Goal: Task Accomplishment & Management: Manage account settings

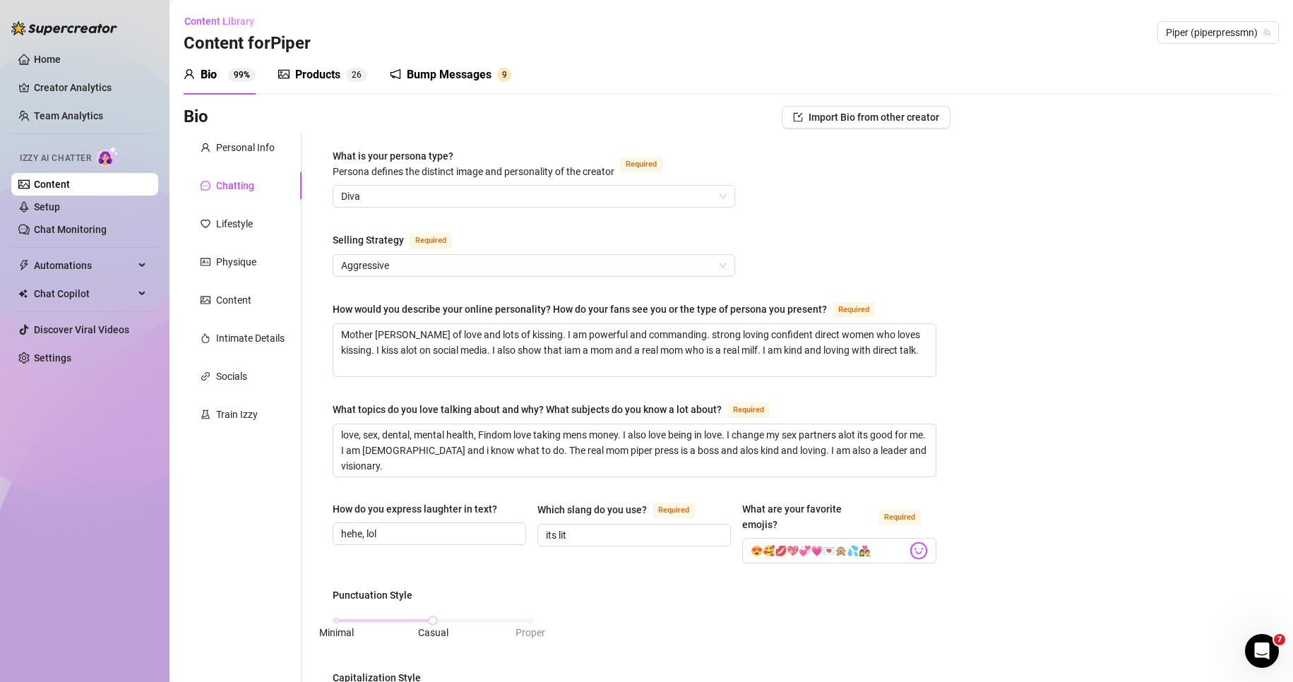
click at [333, 74] on div "Products" at bounding box center [317, 74] width 45 height 17
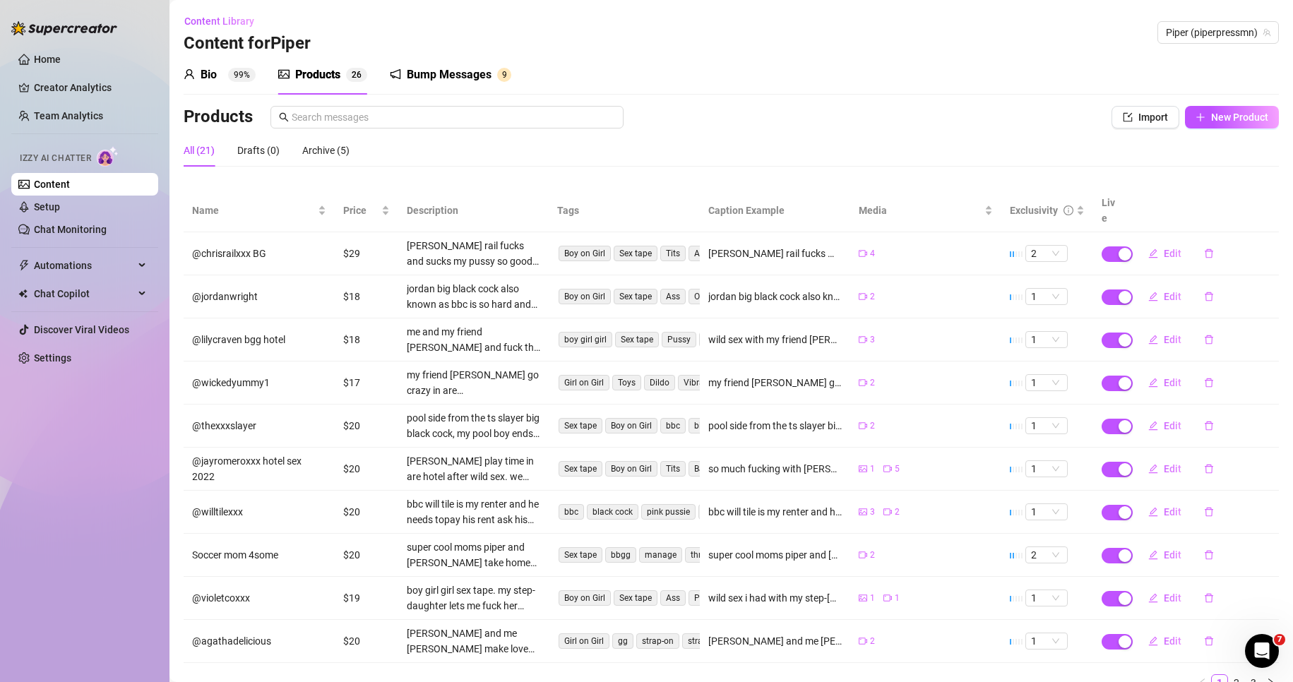
scroll to position [47, 0]
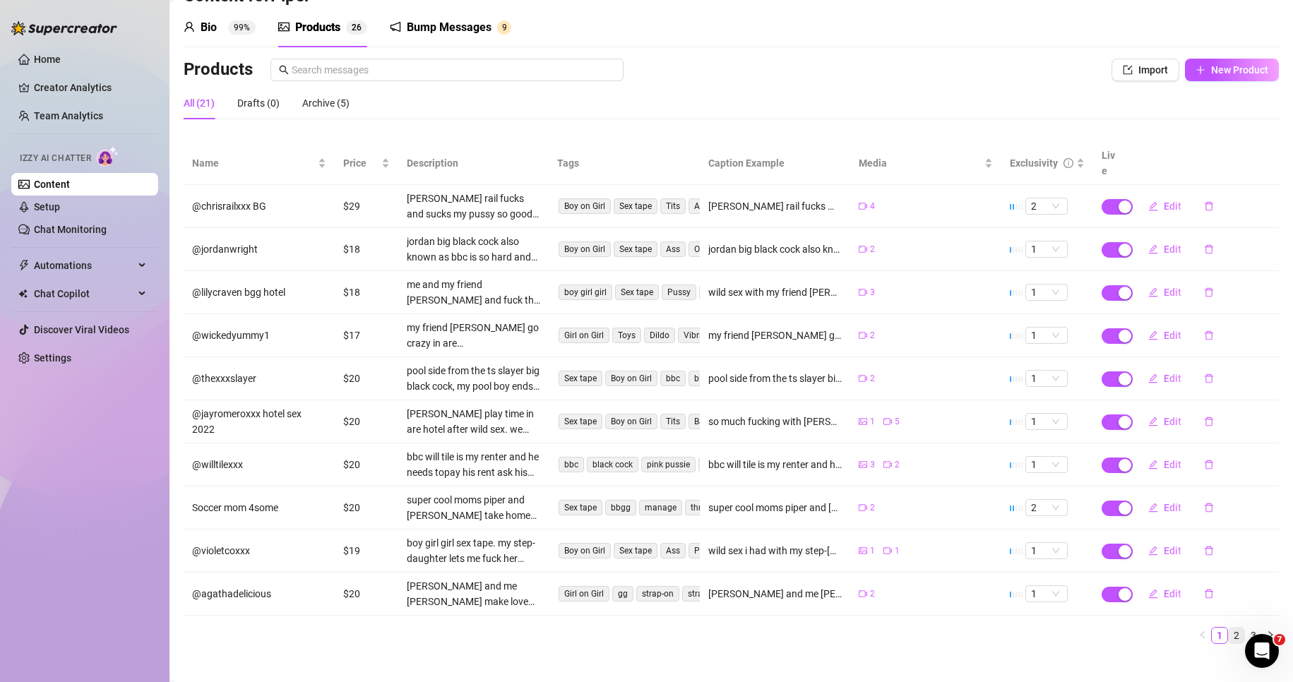
click at [1230, 628] on link "2" at bounding box center [1237, 636] width 16 height 16
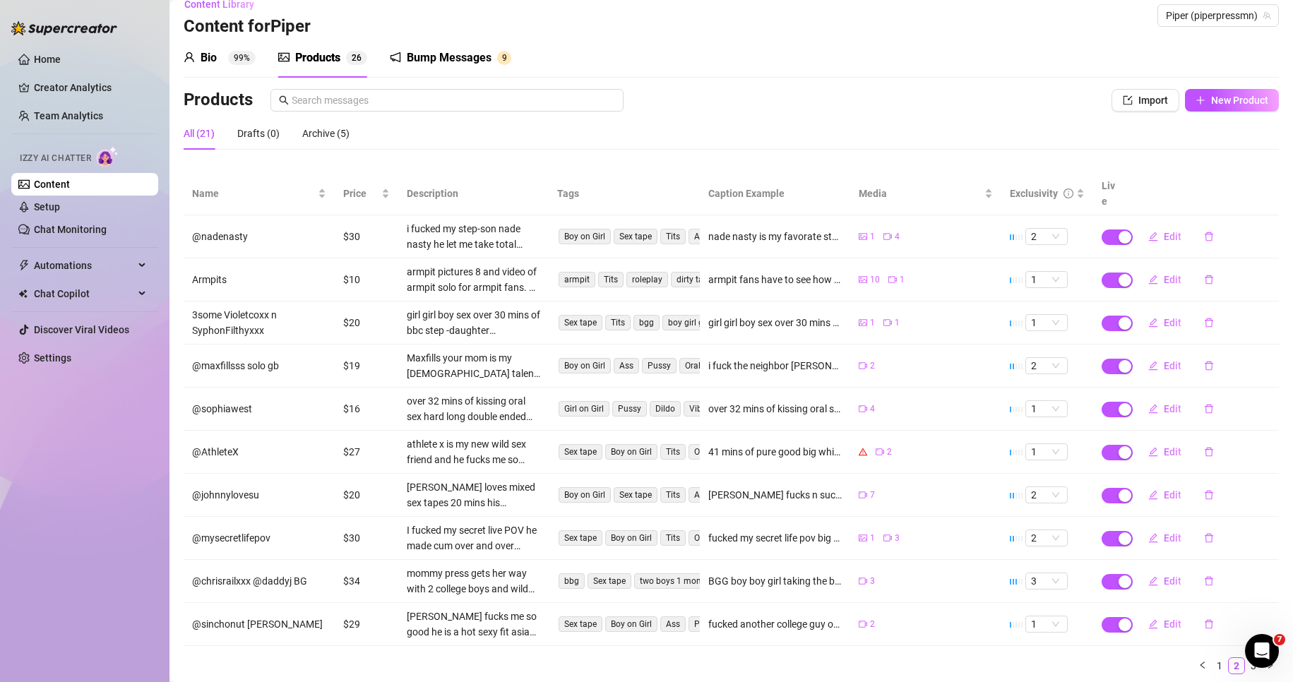
scroll to position [0, 0]
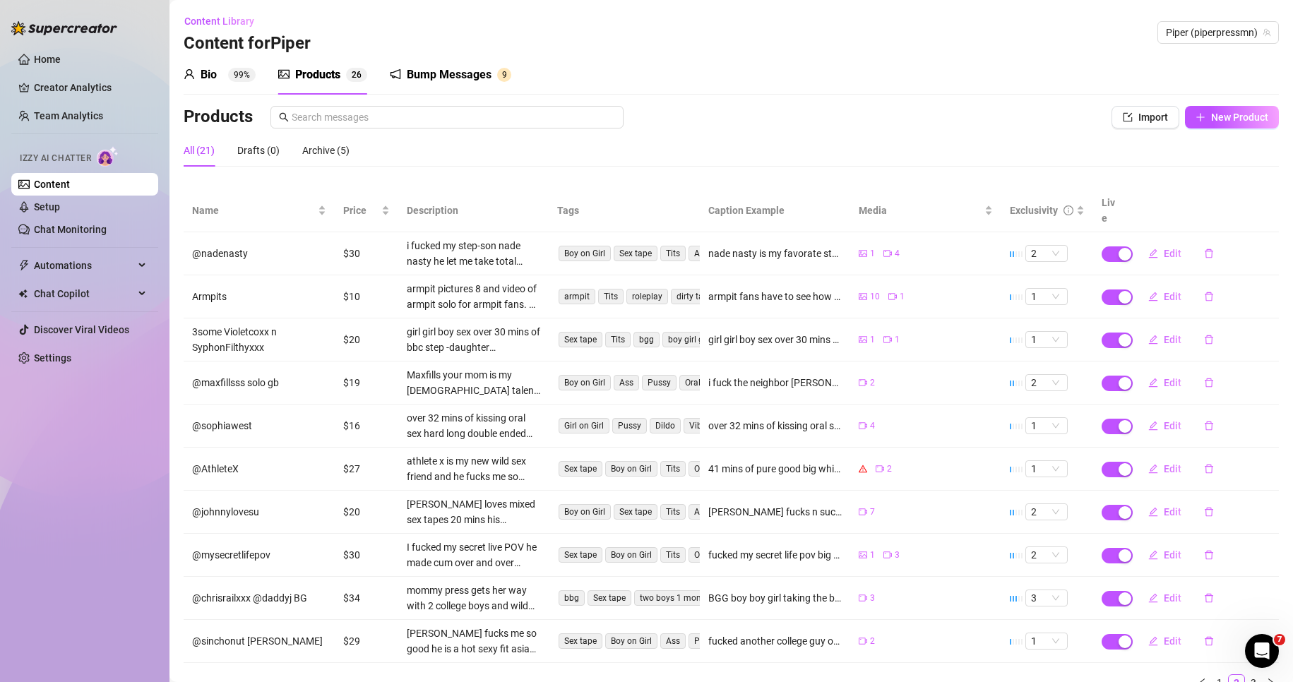
click at [443, 75] on div "Bump Messages" at bounding box center [449, 74] width 85 height 17
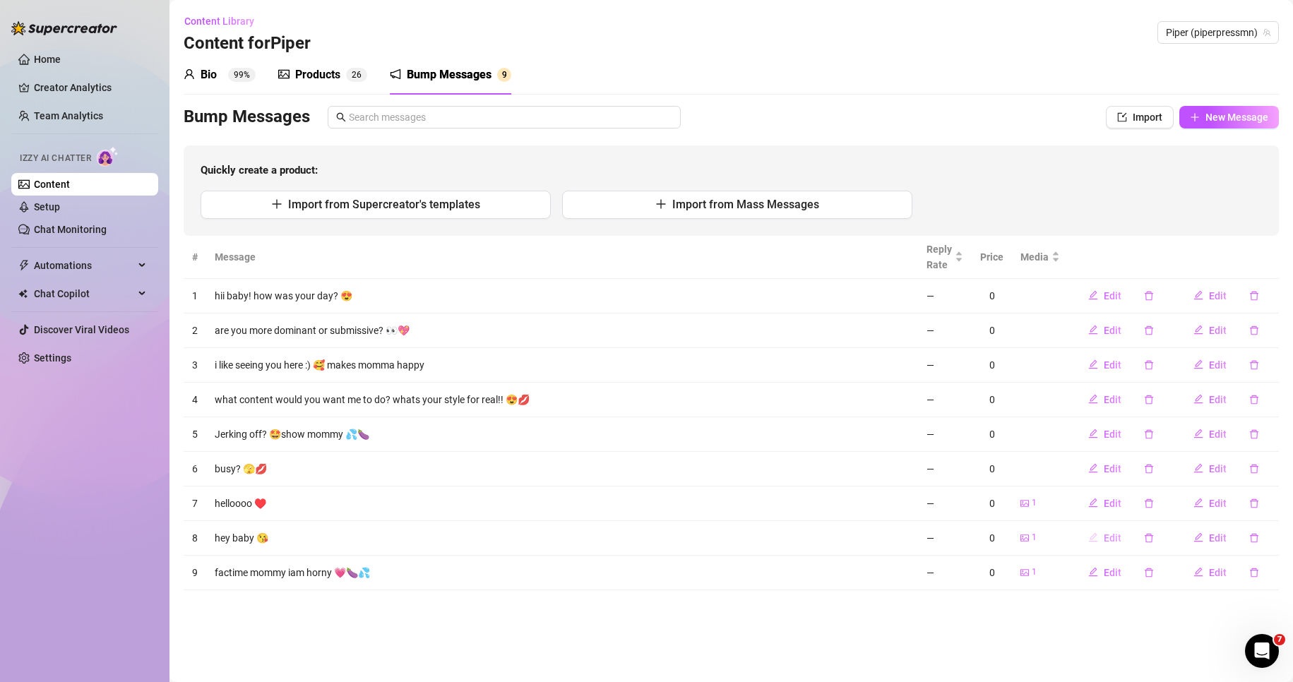
click at [1109, 535] on span "Edit" at bounding box center [1113, 538] width 18 height 11
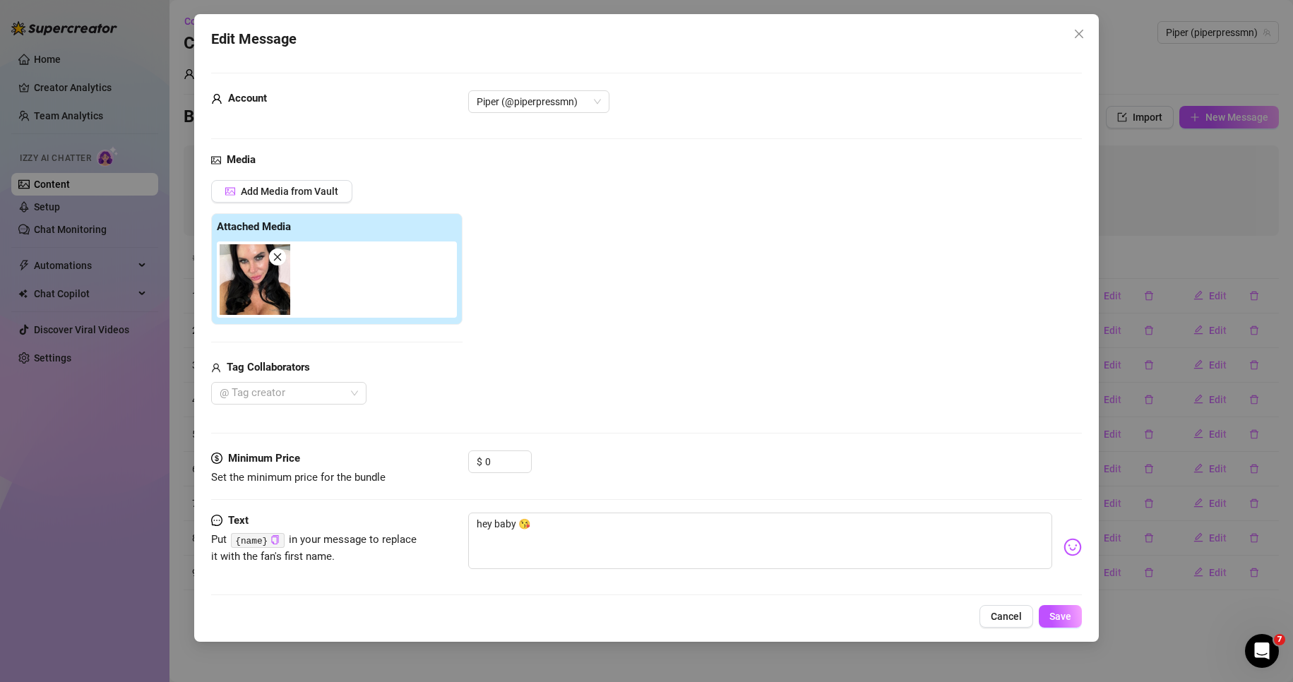
click at [1082, 21] on div "Edit Message Account Piper (@piperpressmn) Media Add Media from Vault Attached …" at bounding box center [646, 328] width 905 height 628
click at [1083, 28] on icon "close" at bounding box center [1079, 33] width 11 height 11
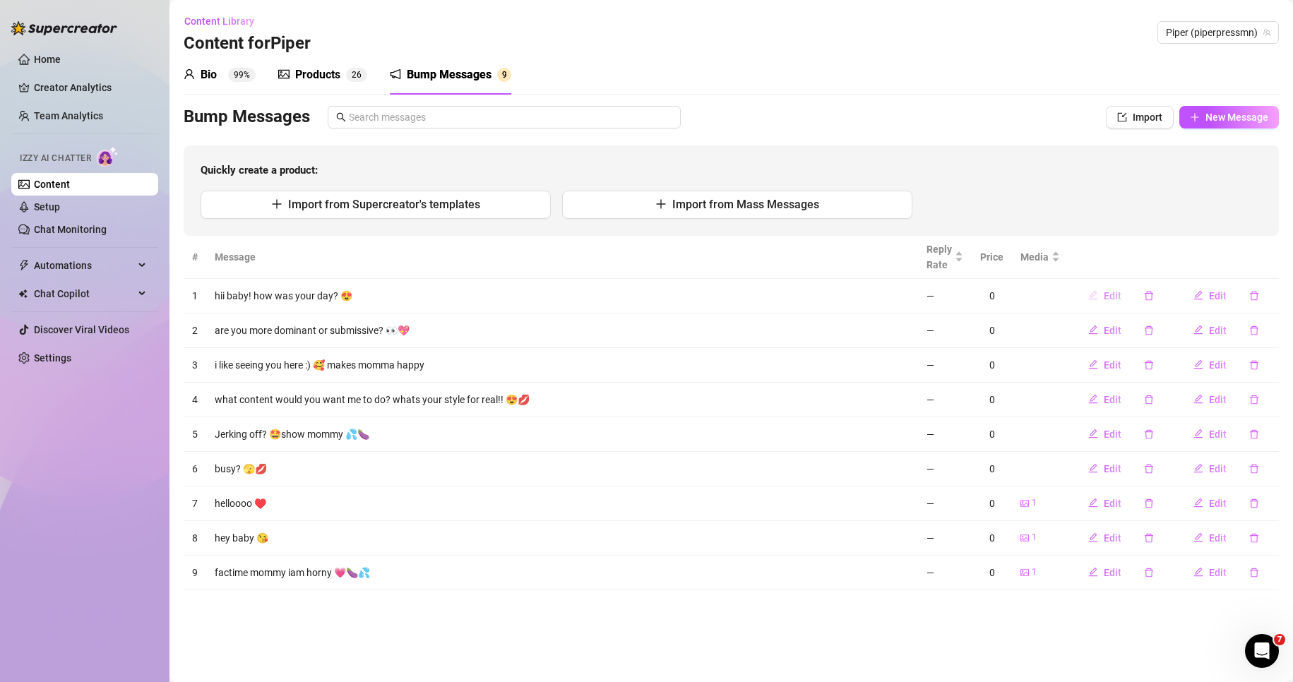
click at [1110, 294] on span "Edit" at bounding box center [1113, 295] width 18 height 11
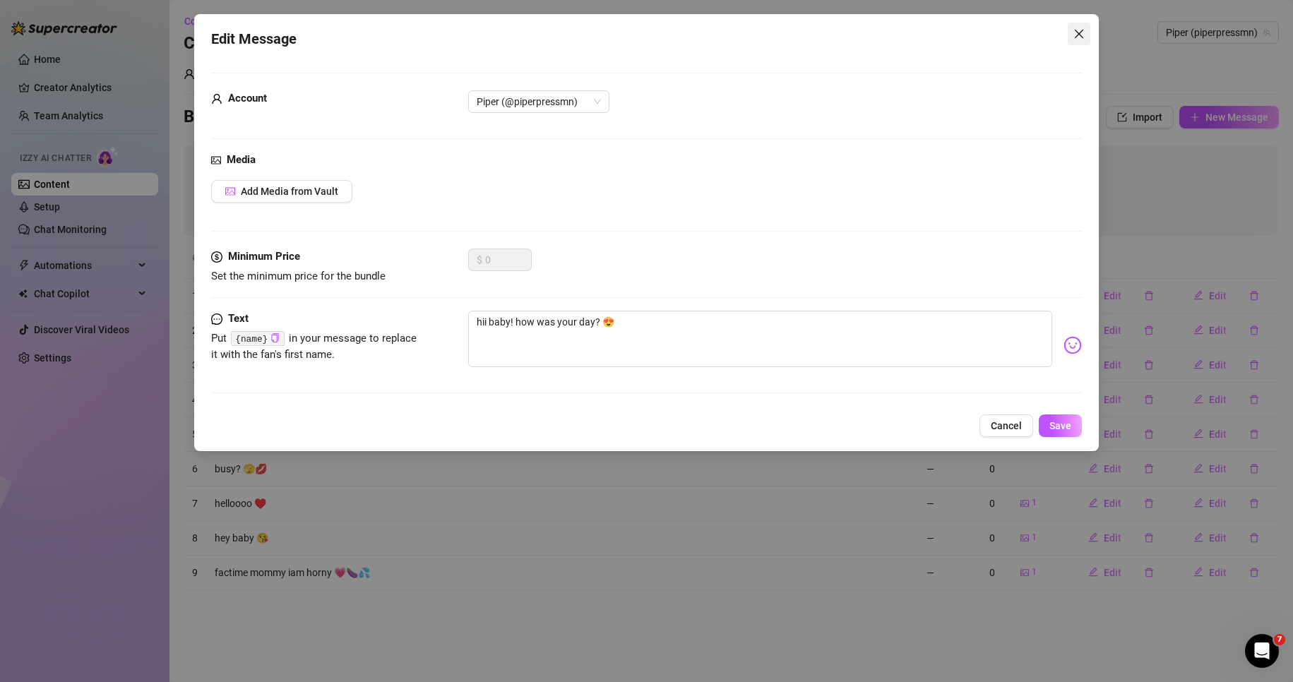
click at [1085, 35] on icon "close" at bounding box center [1079, 33] width 11 height 11
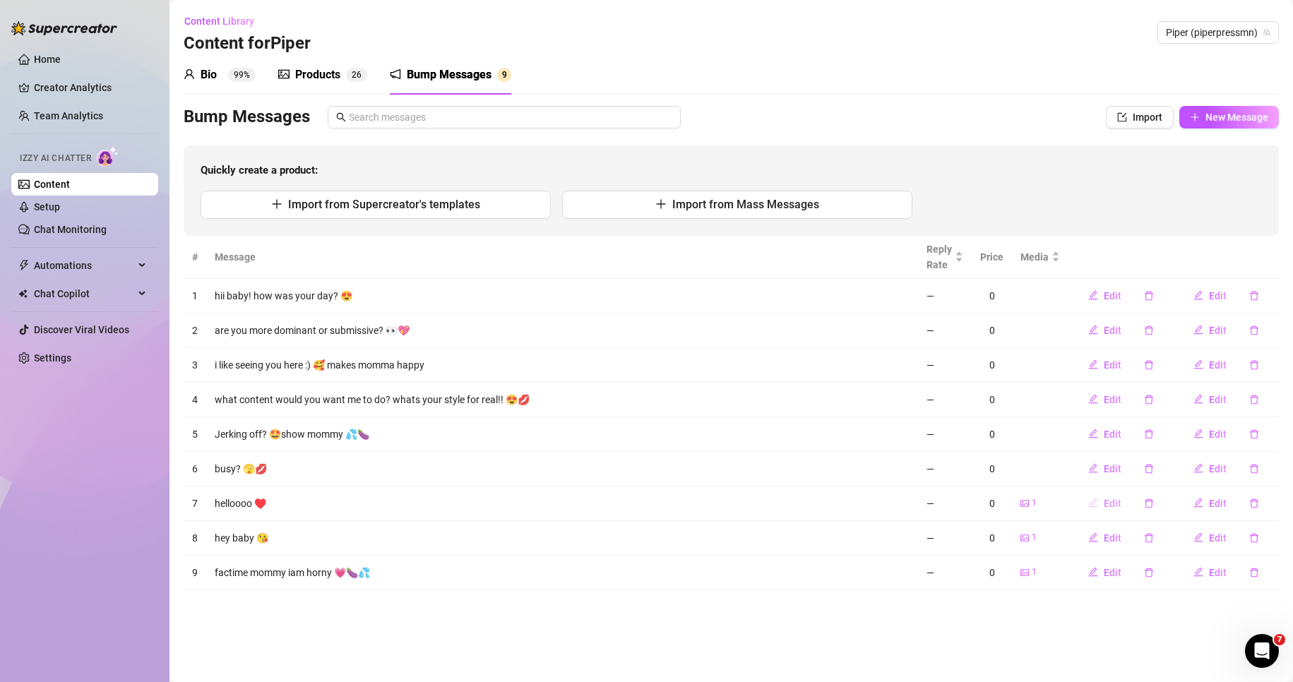
click at [1115, 499] on span "Edit" at bounding box center [1113, 503] width 18 height 11
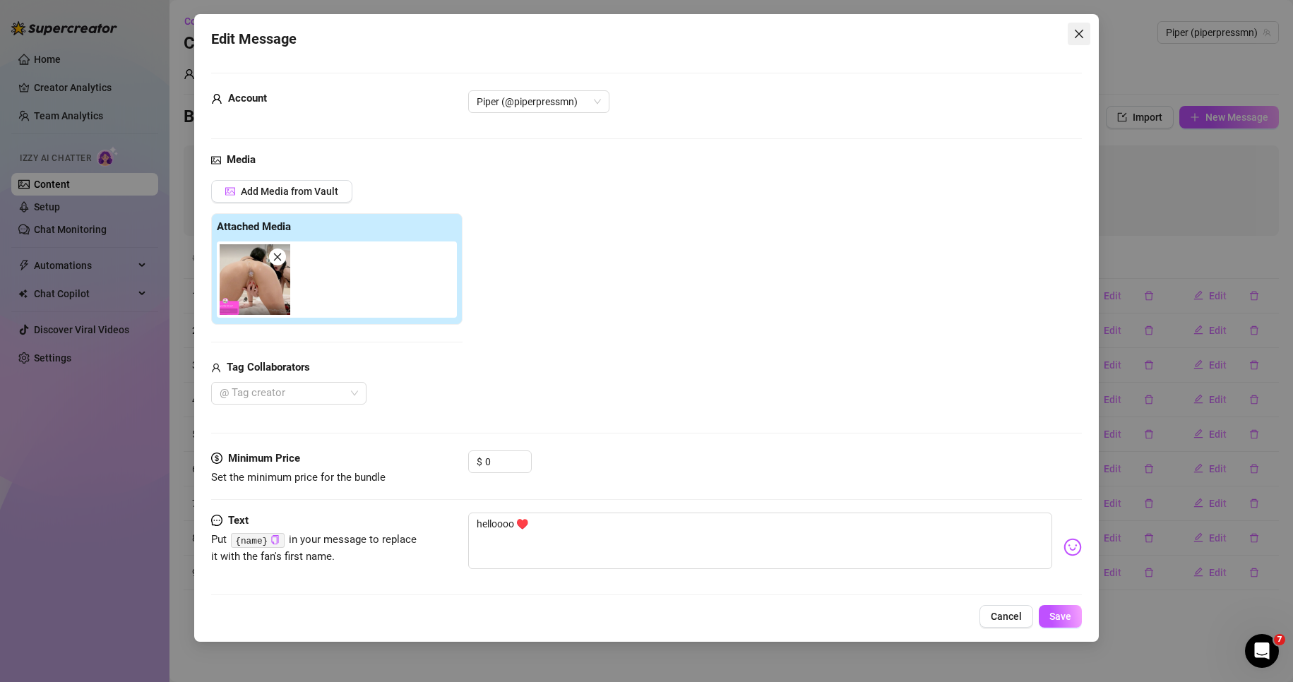
click at [1081, 30] on icon "close" at bounding box center [1079, 33] width 11 height 11
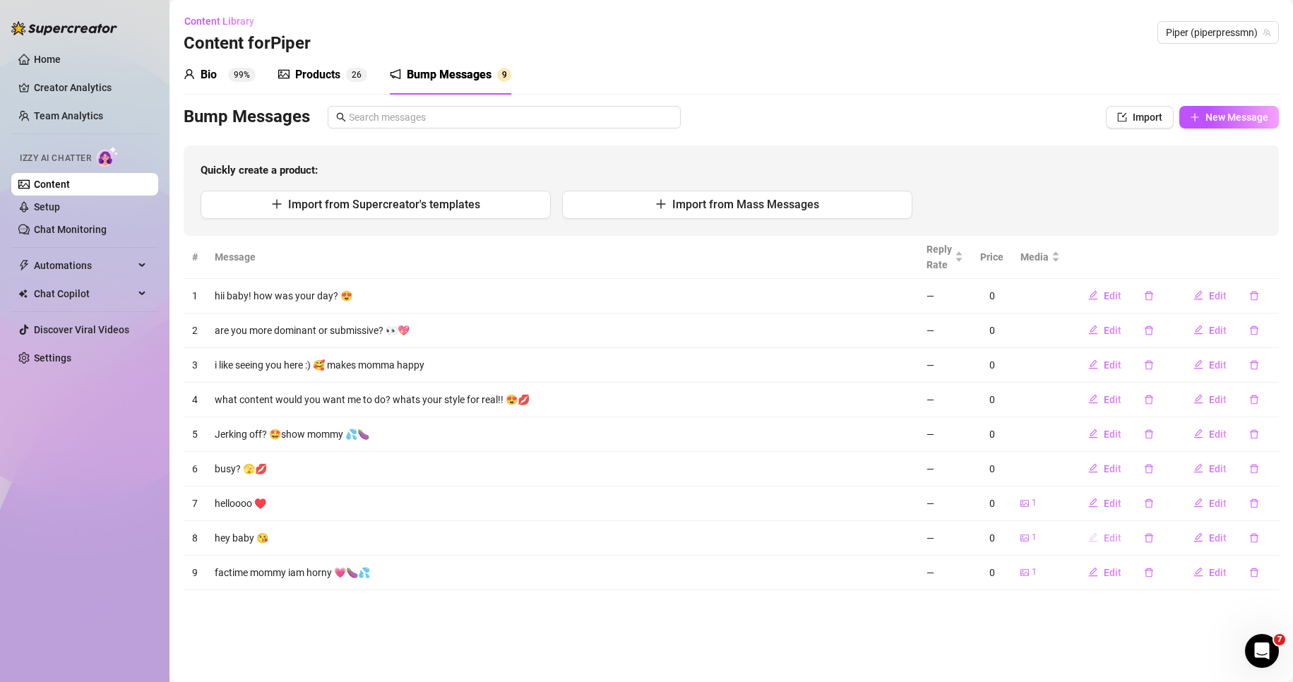
click at [1114, 538] on span "Edit" at bounding box center [1113, 538] width 18 height 11
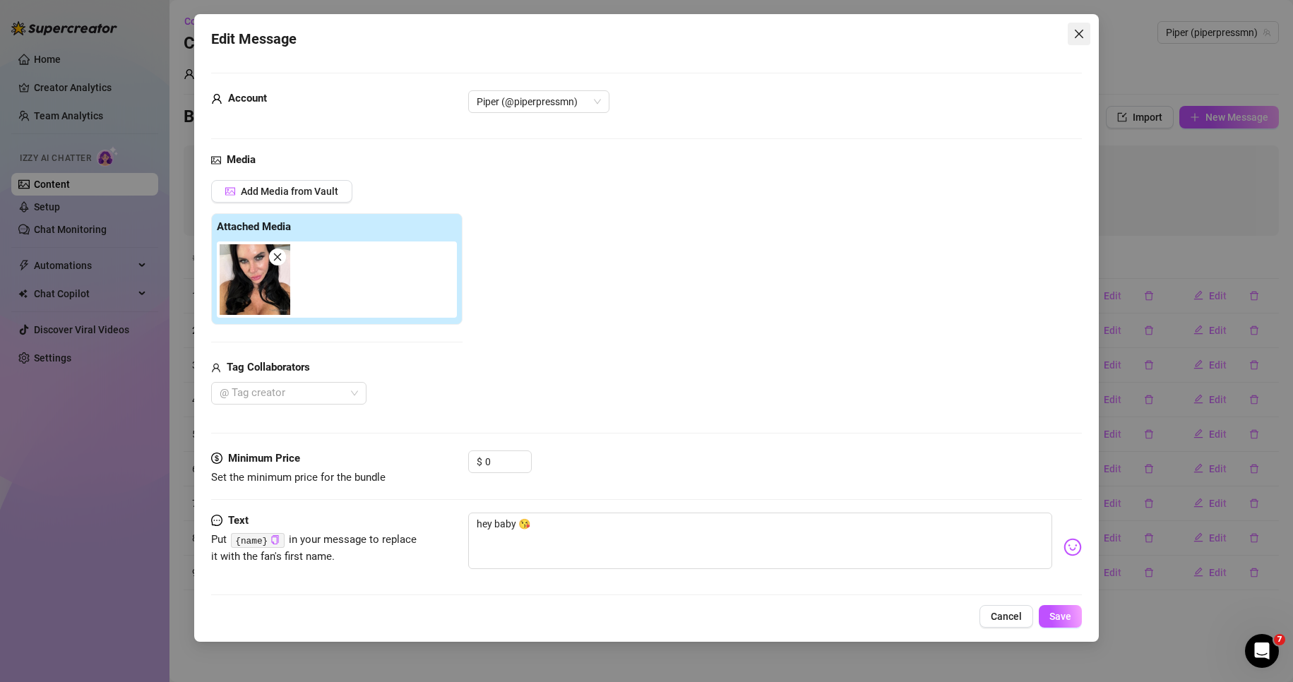
click at [1080, 30] on icon "close" at bounding box center [1079, 33] width 11 height 11
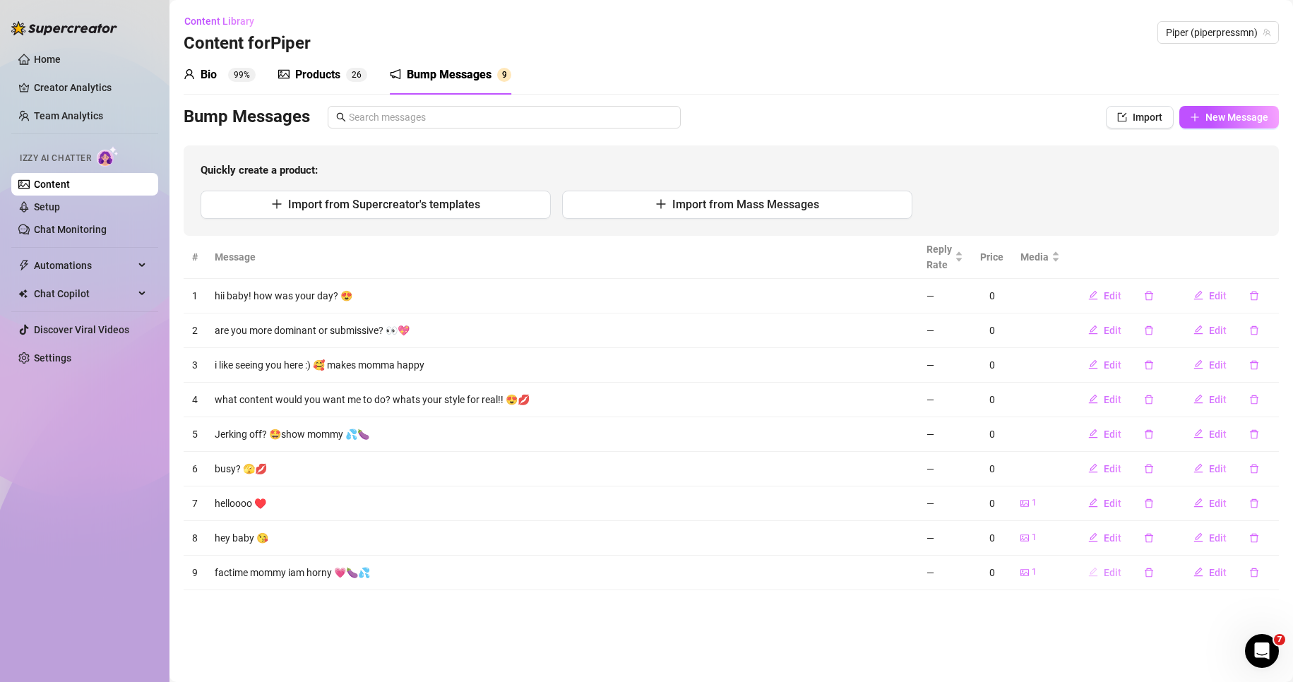
click at [1118, 573] on span "Edit" at bounding box center [1113, 572] width 18 height 11
type textarea "factime mommy iam horny 💗🍆💦"
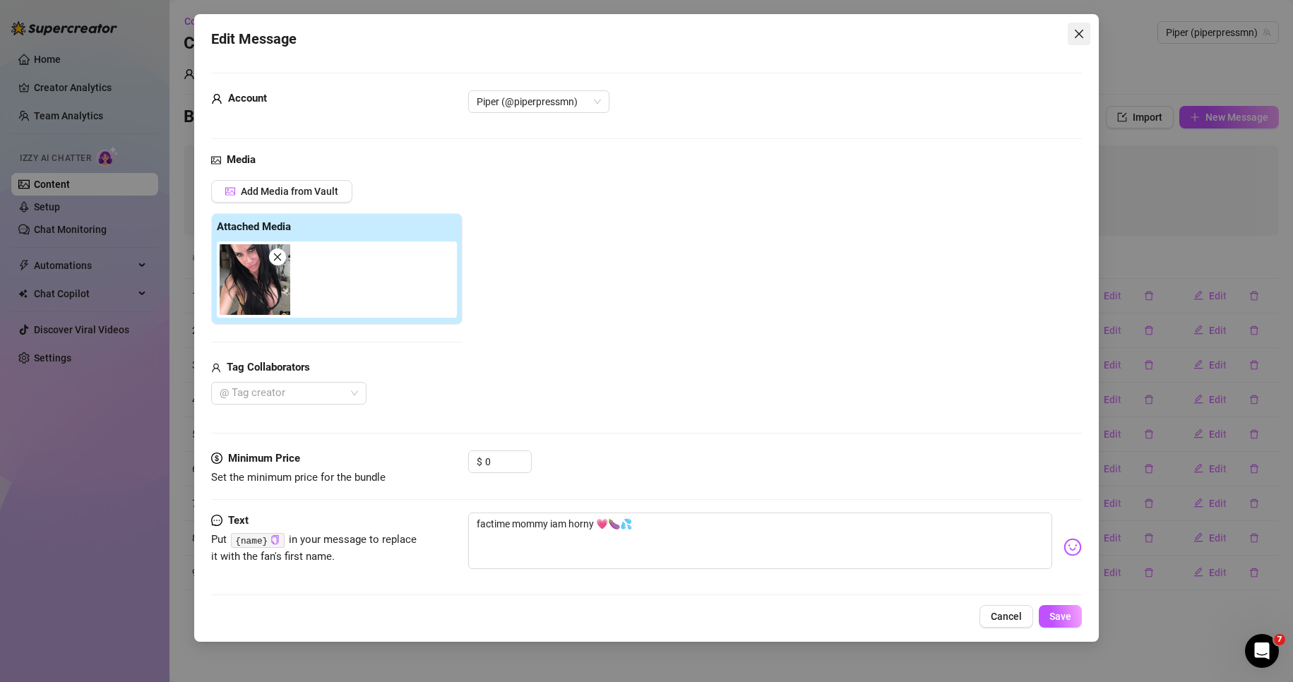
click at [1076, 30] on icon "close" at bounding box center [1079, 34] width 8 height 8
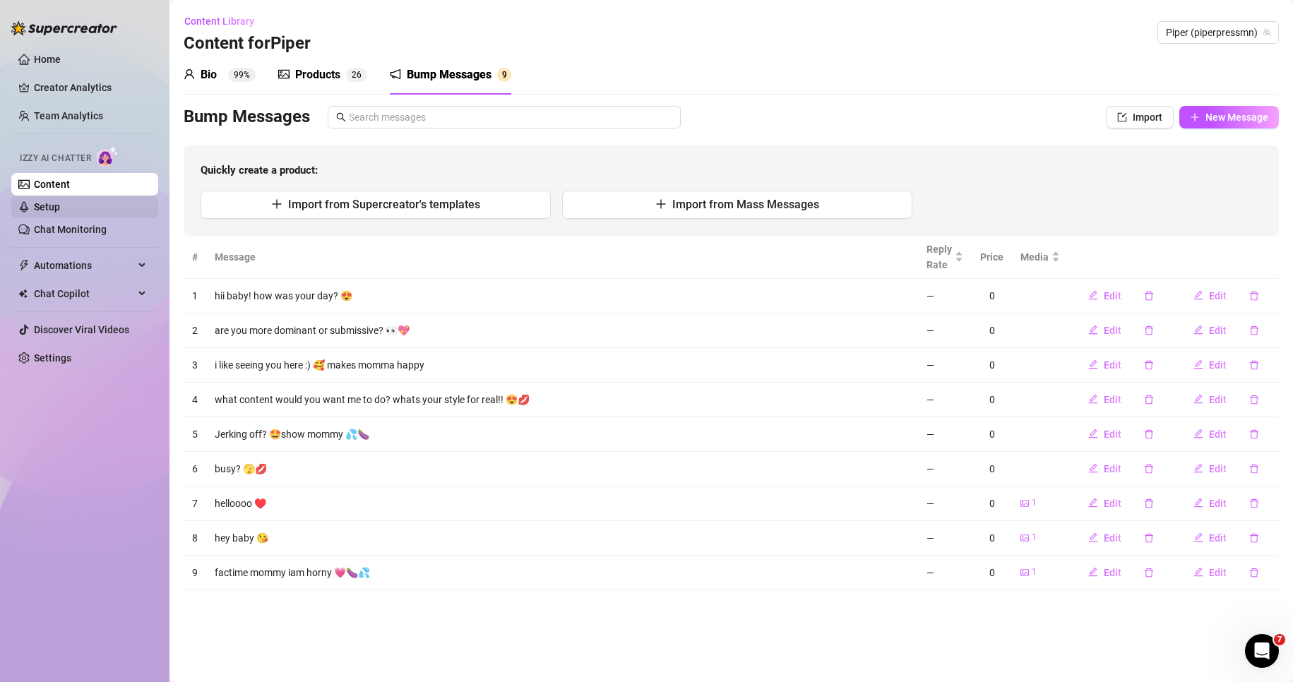
click at [60, 201] on link "Setup" at bounding box center [47, 206] width 26 height 11
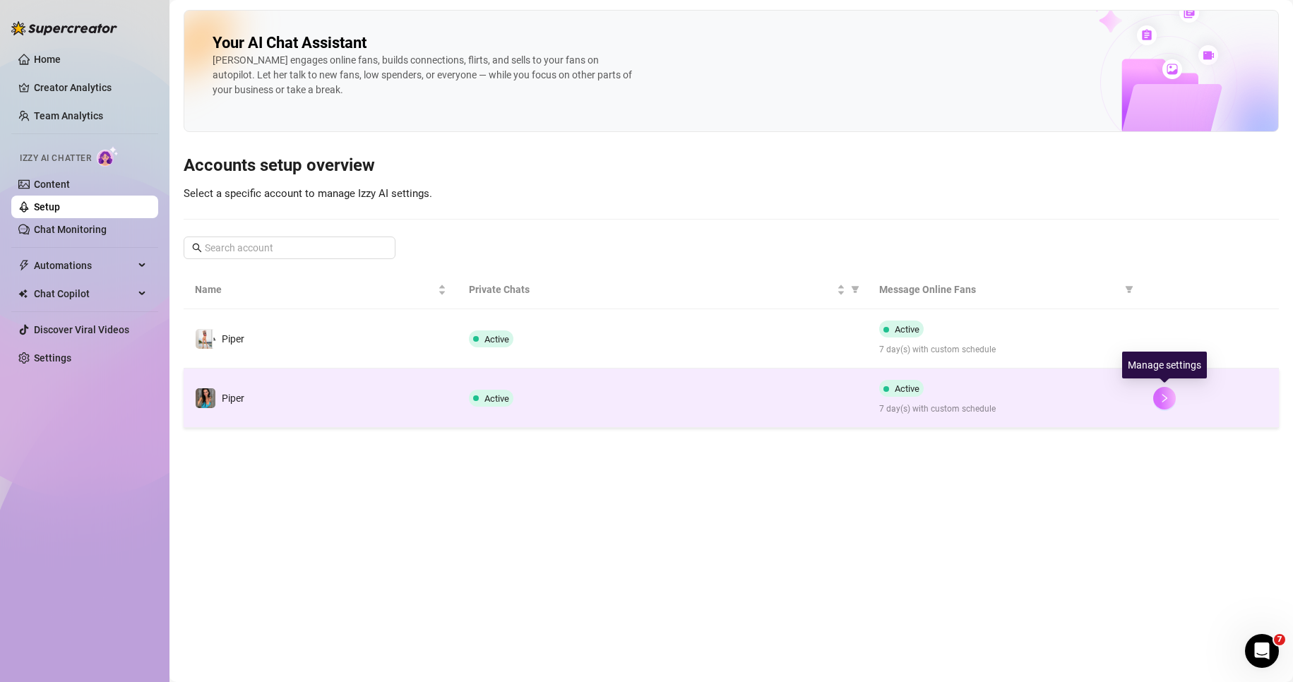
click at [1164, 398] on icon "right" at bounding box center [1165, 398] width 10 height 10
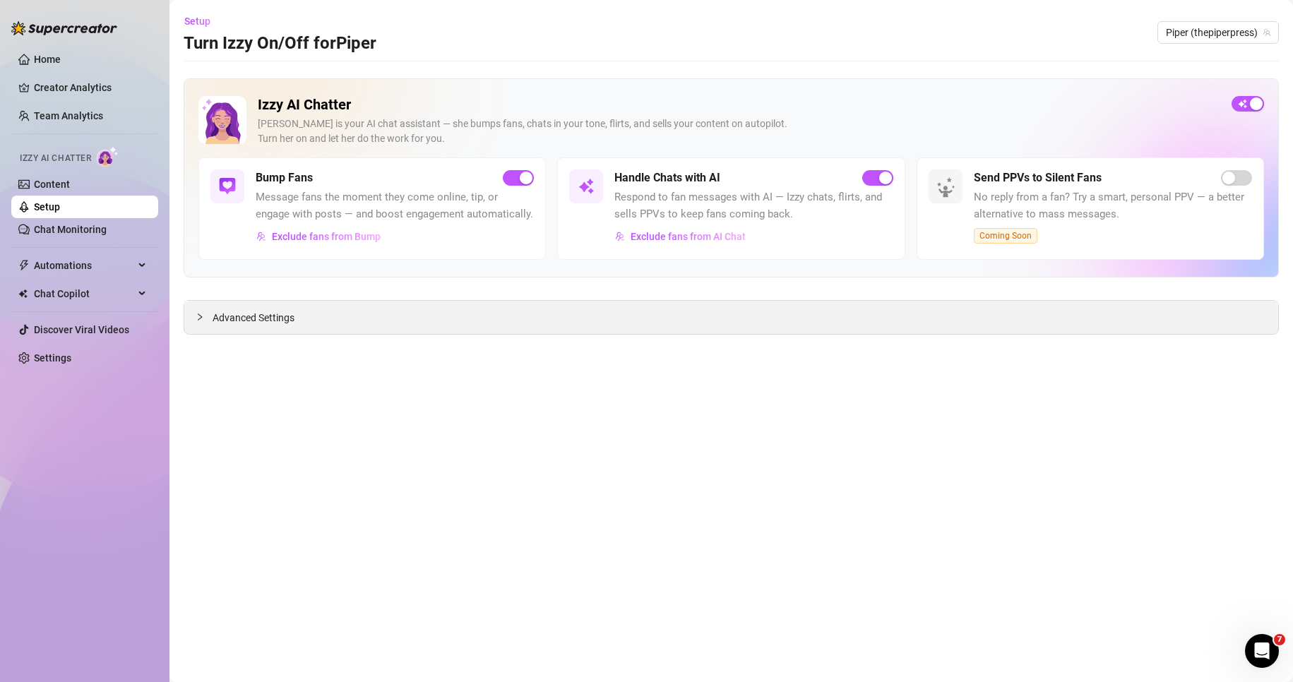
click at [257, 317] on span "Advanced Settings" at bounding box center [254, 318] width 82 height 16
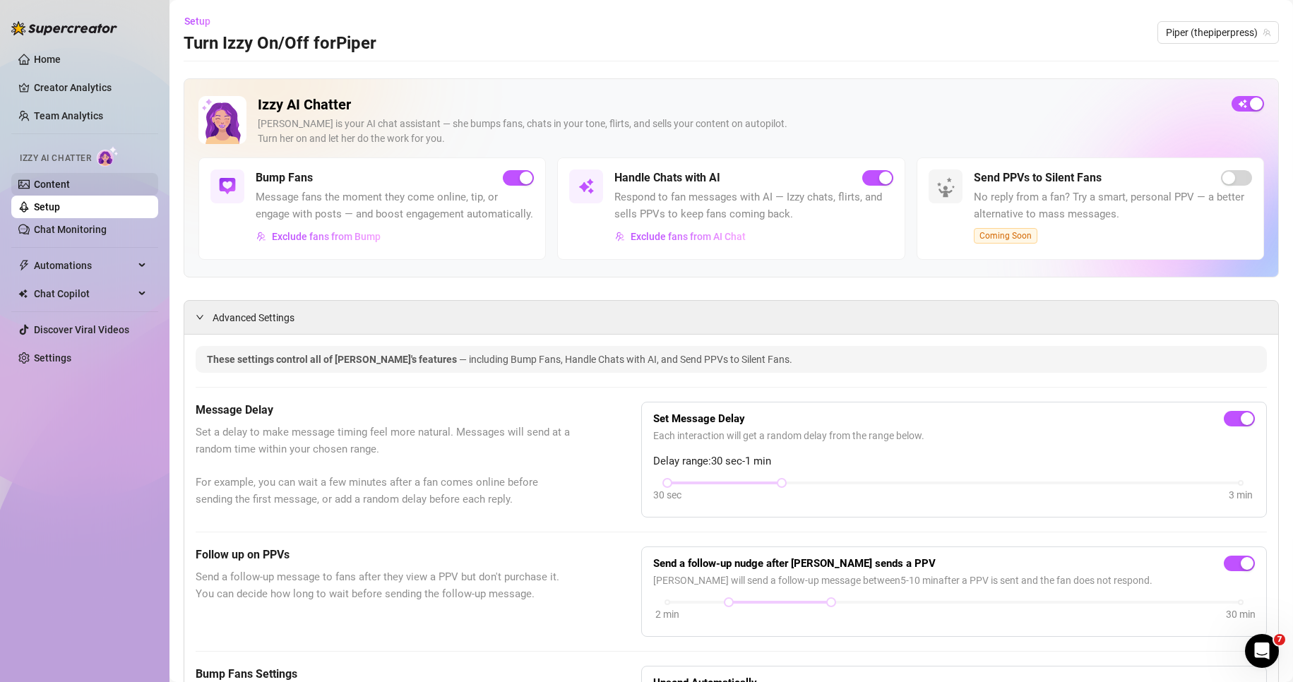
click at [61, 181] on link "Content" at bounding box center [52, 184] width 36 height 11
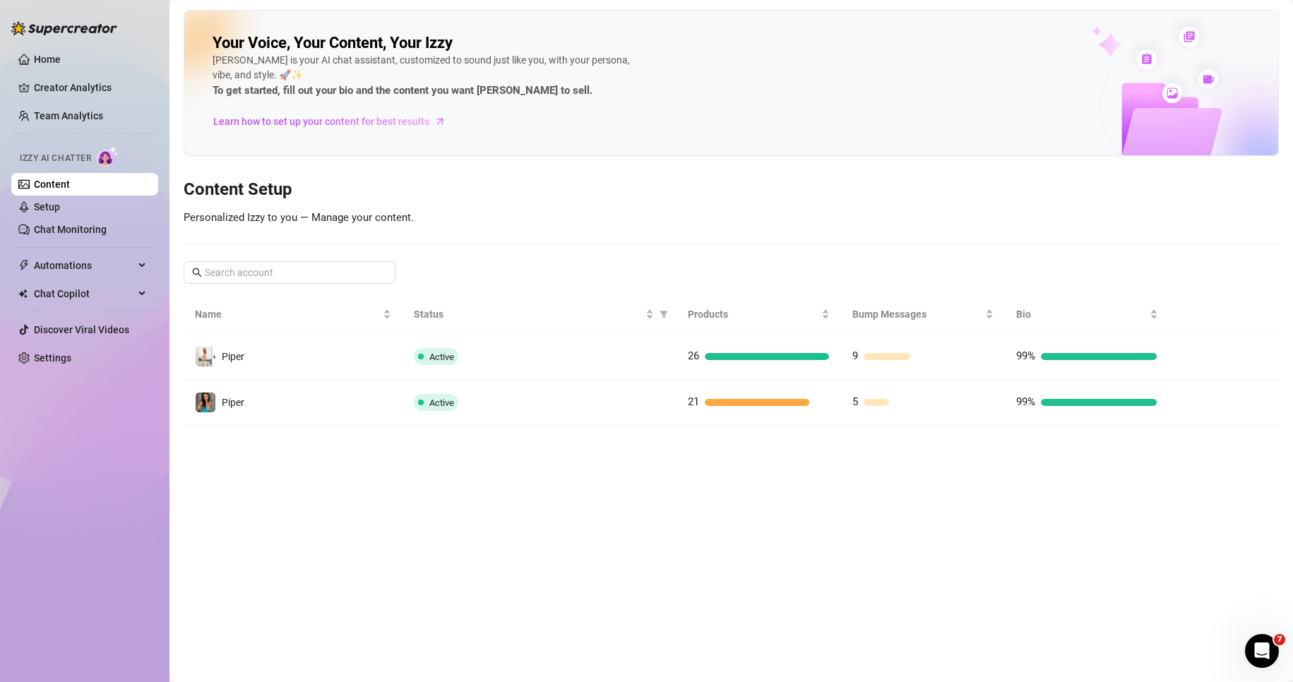
click at [70, 183] on link "Content" at bounding box center [52, 184] width 36 height 11
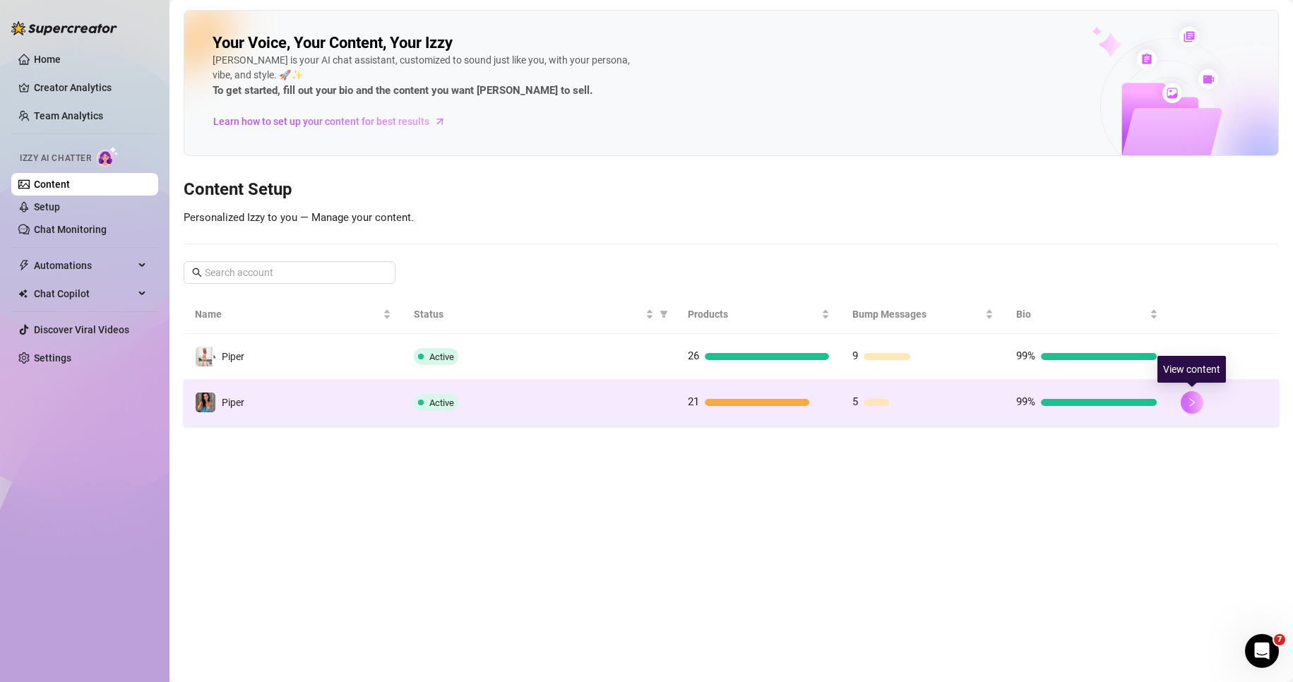
click at [1197, 403] on button "button" at bounding box center [1192, 402] width 23 height 23
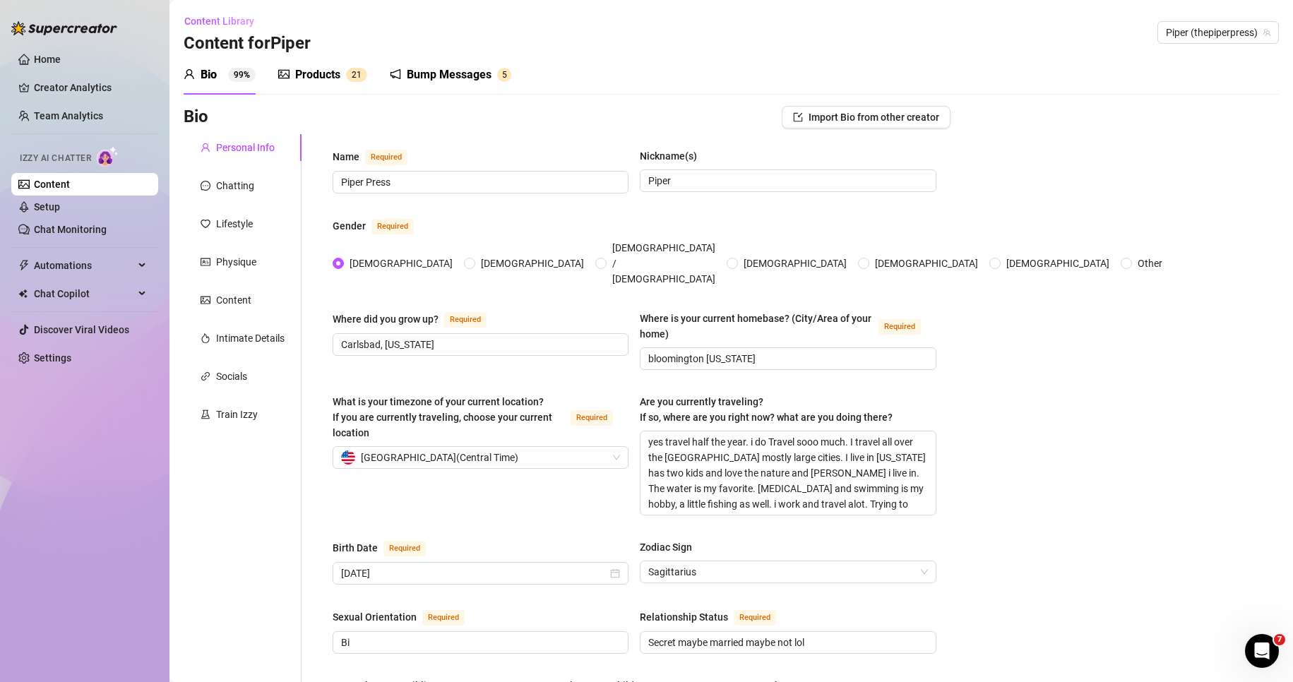
click at [323, 76] on div "Products" at bounding box center [317, 74] width 45 height 17
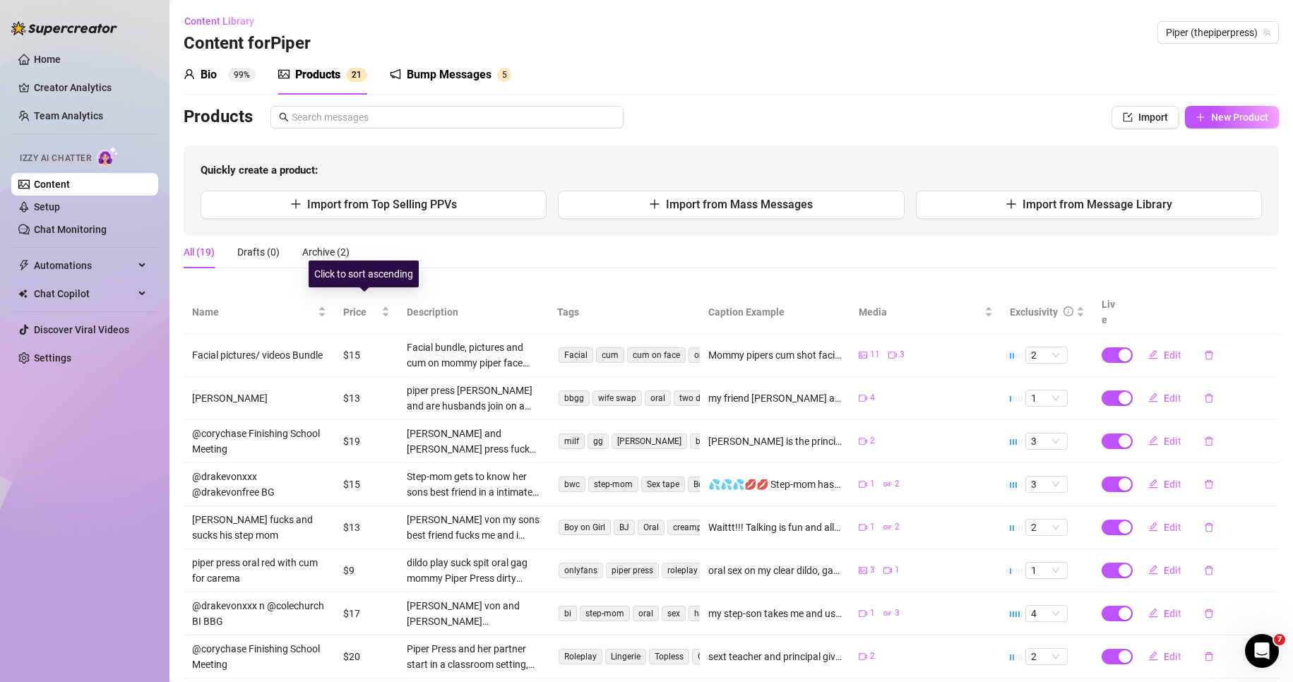
scroll to position [149, 0]
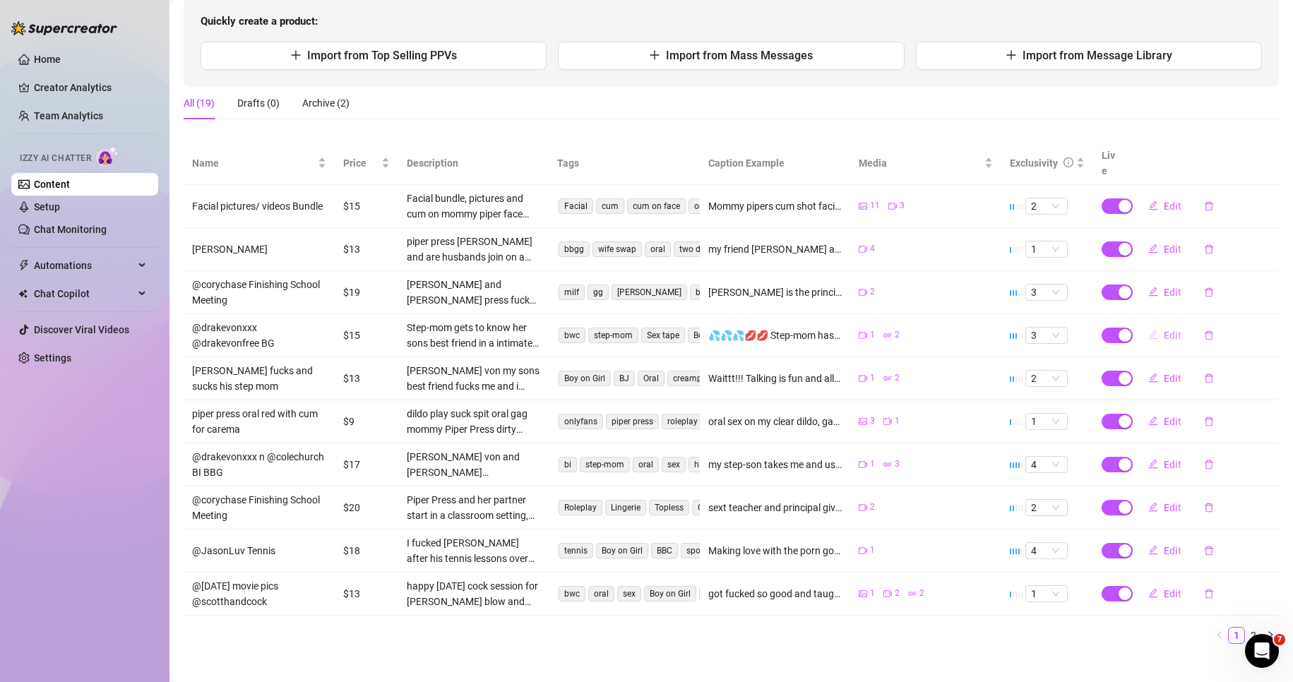
click at [1165, 330] on span "Edit" at bounding box center [1173, 335] width 18 height 11
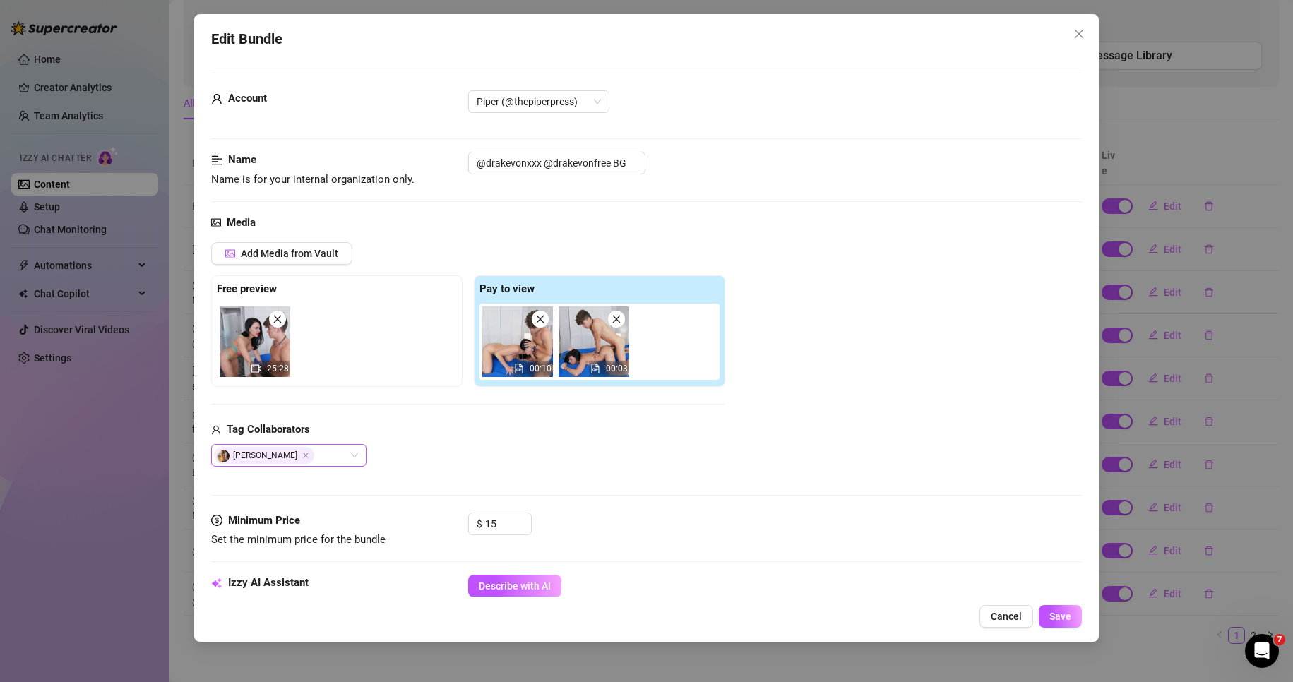
click at [355, 451] on div "[PERSON_NAME]" at bounding box center [288, 455] width 155 height 23
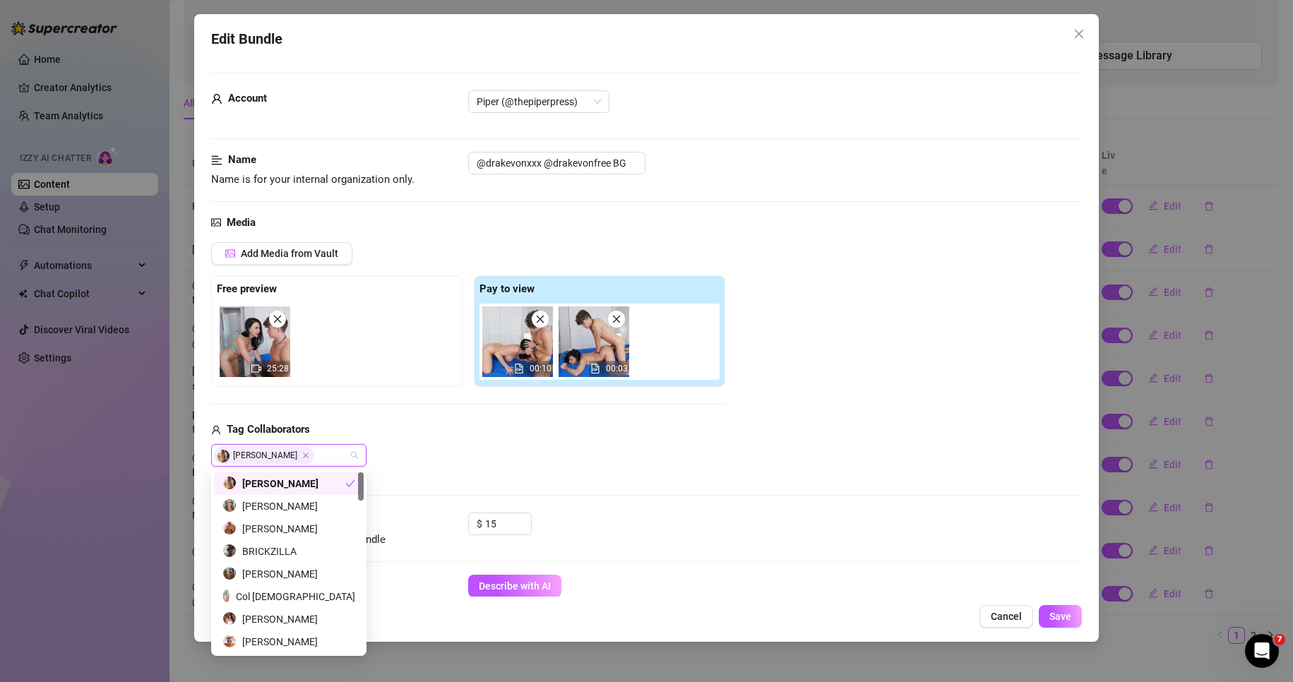
click at [456, 437] on div "Tag Collaborators" at bounding box center [468, 430] width 514 height 17
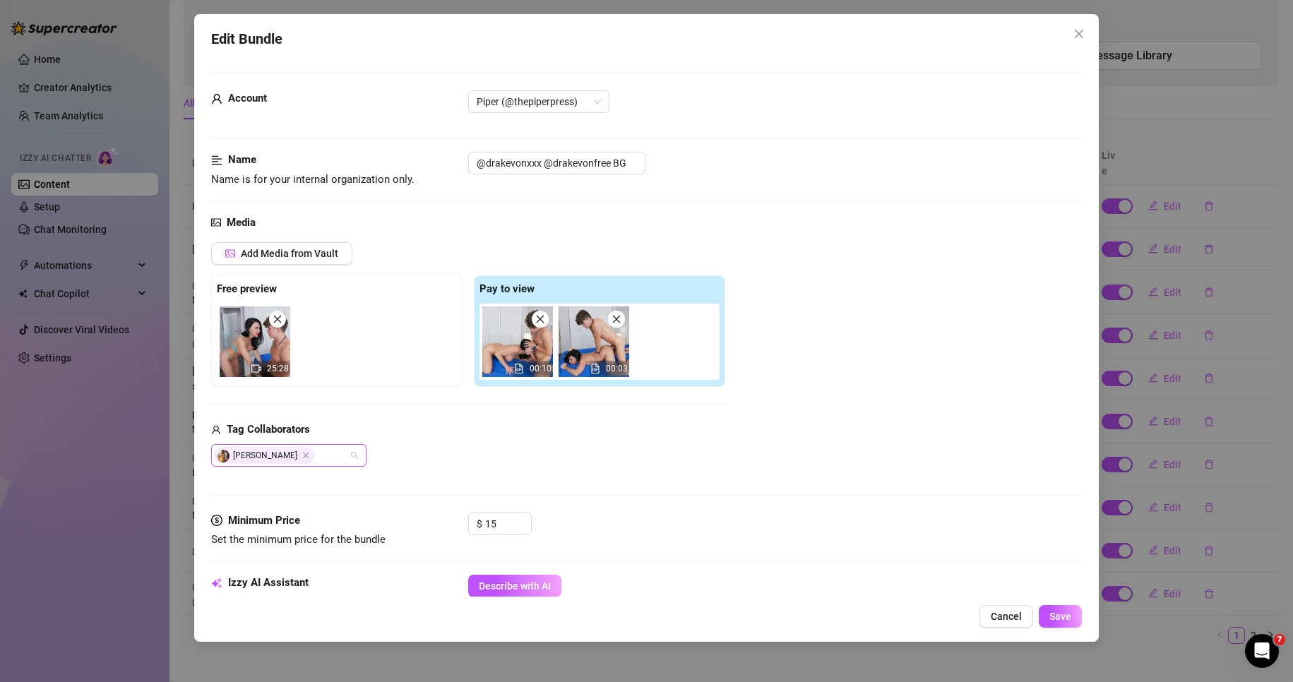
click at [359, 452] on div "[PERSON_NAME]" at bounding box center [288, 455] width 155 height 23
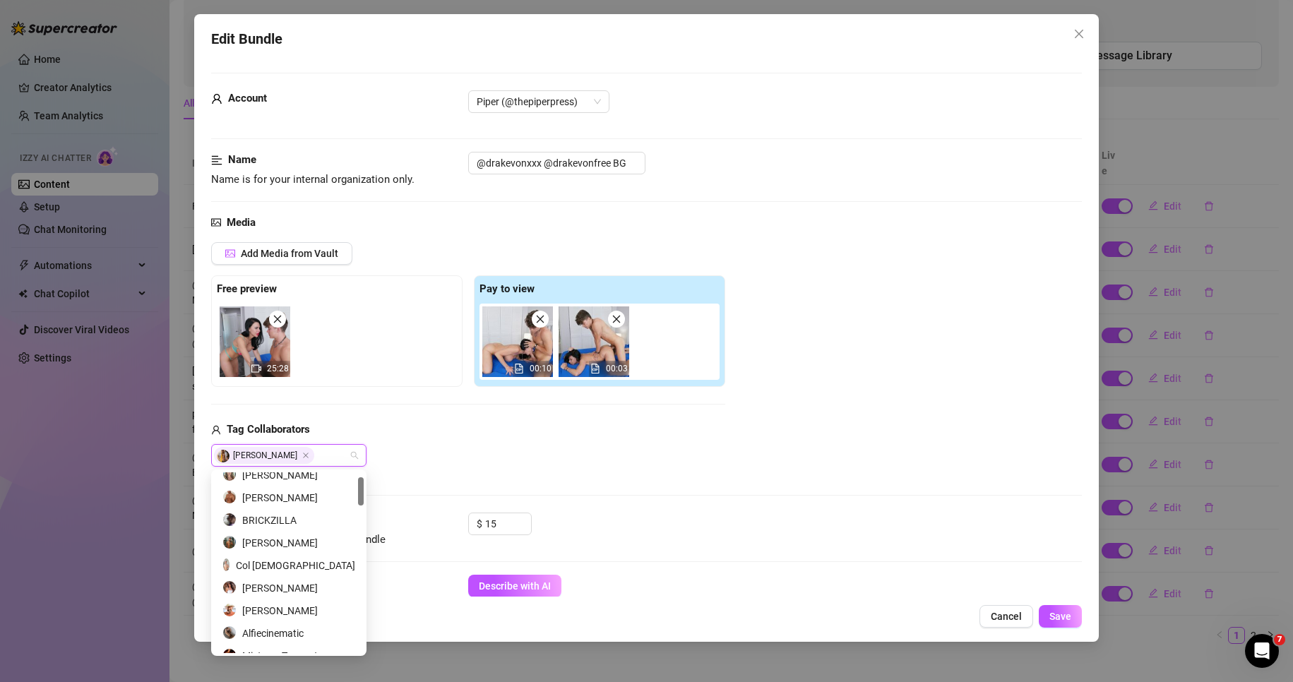
scroll to position [0, 0]
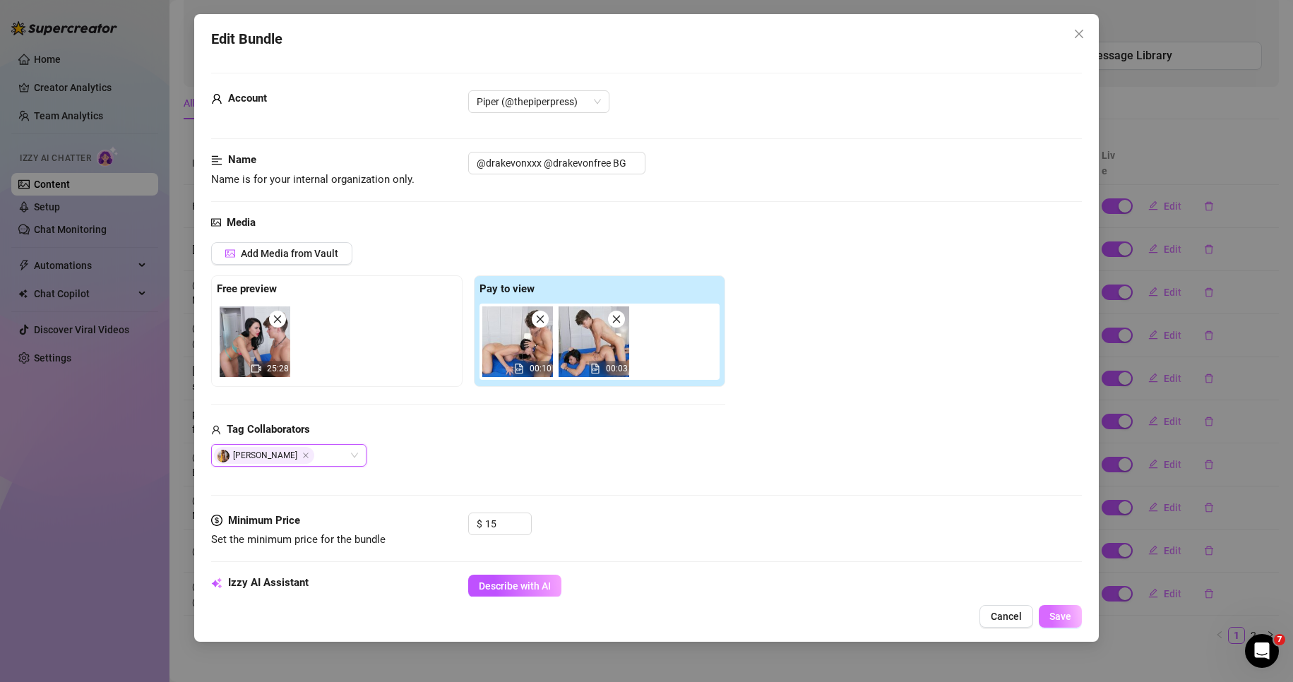
click at [1069, 621] on span "Save" at bounding box center [1061, 616] width 22 height 11
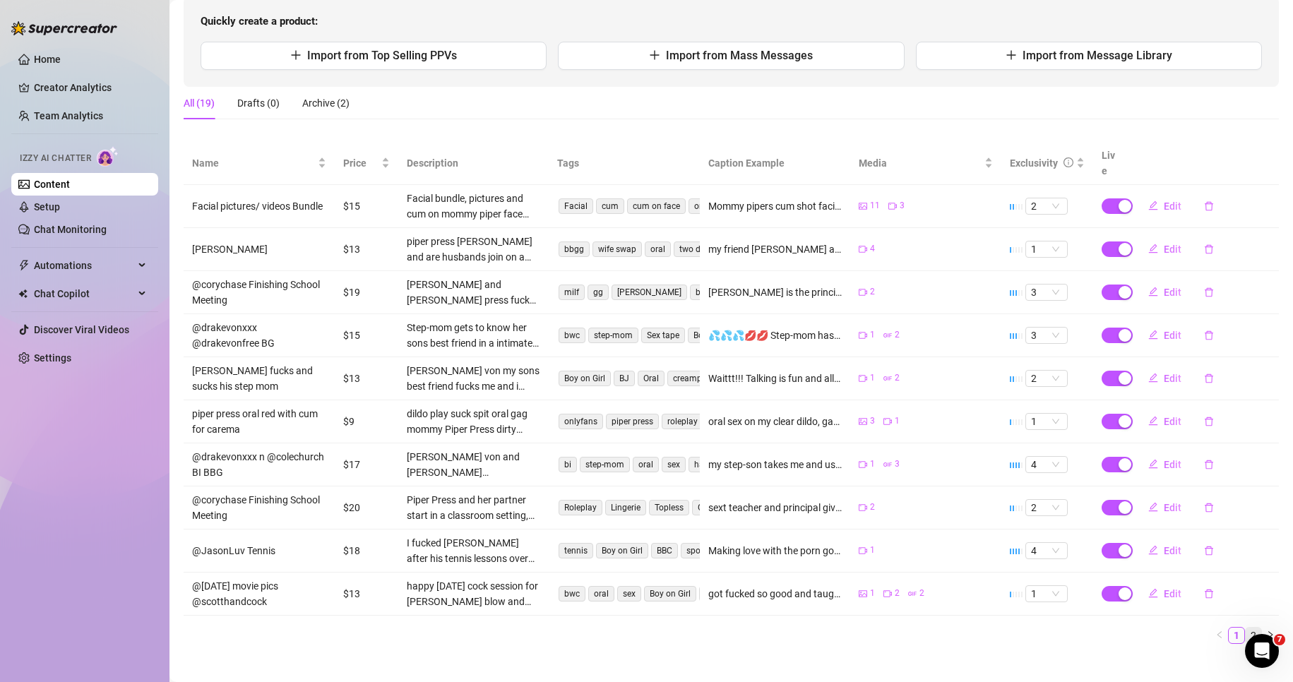
click at [1246, 628] on link "2" at bounding box center [1254, 636] width 16 height 16
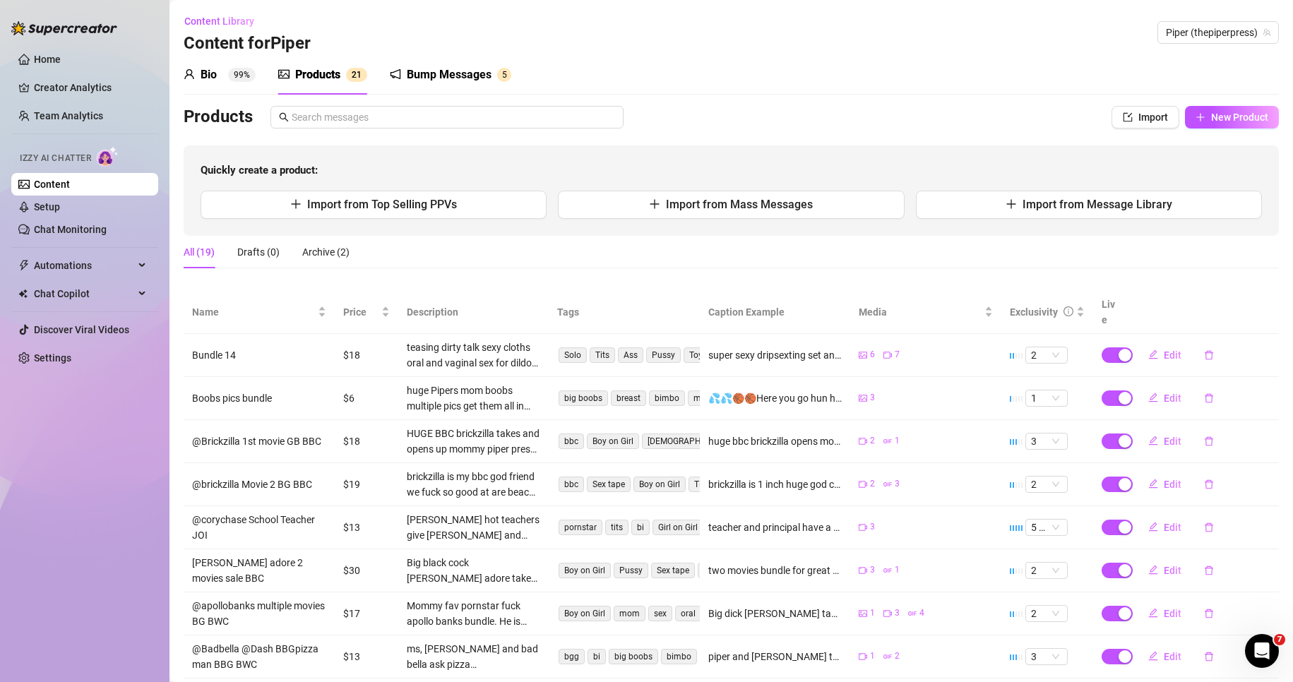
click at [429, 68] on div "Bump Messages" at bounding box center [449, 74] width 85 height 17
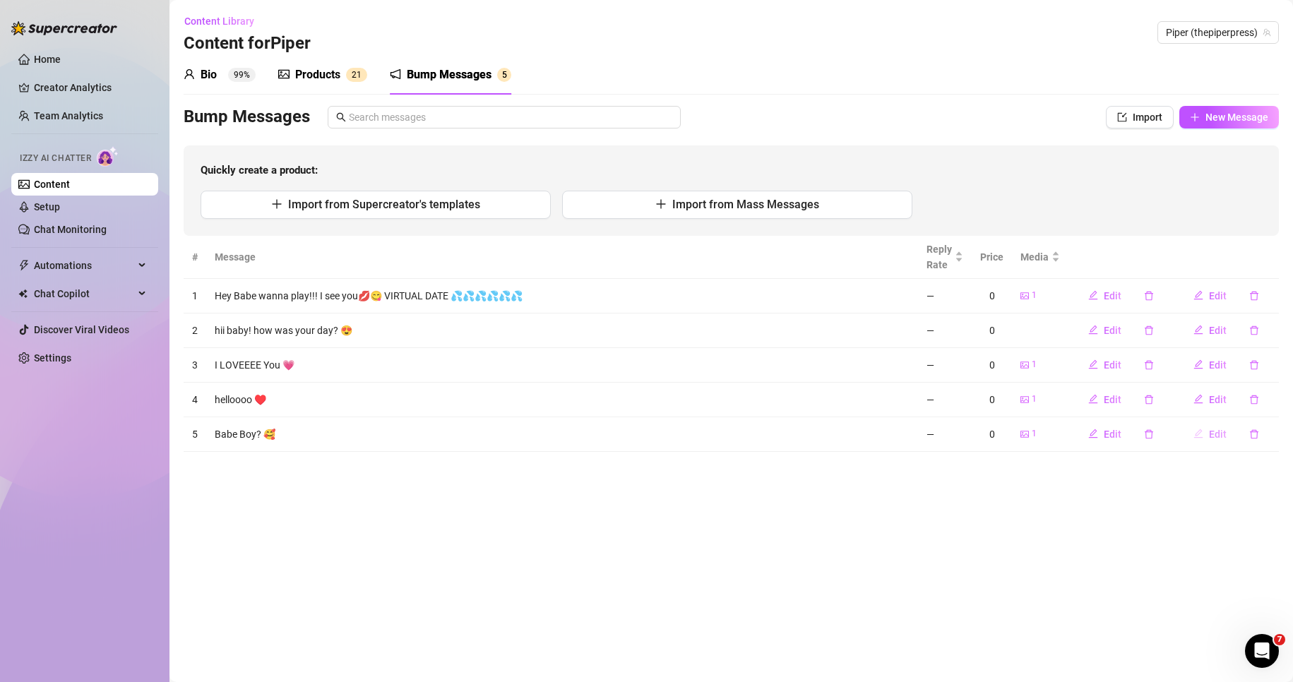
click at [1208, 430] on button "Edit" at bounding box center [1210, 434] width 56 height 23
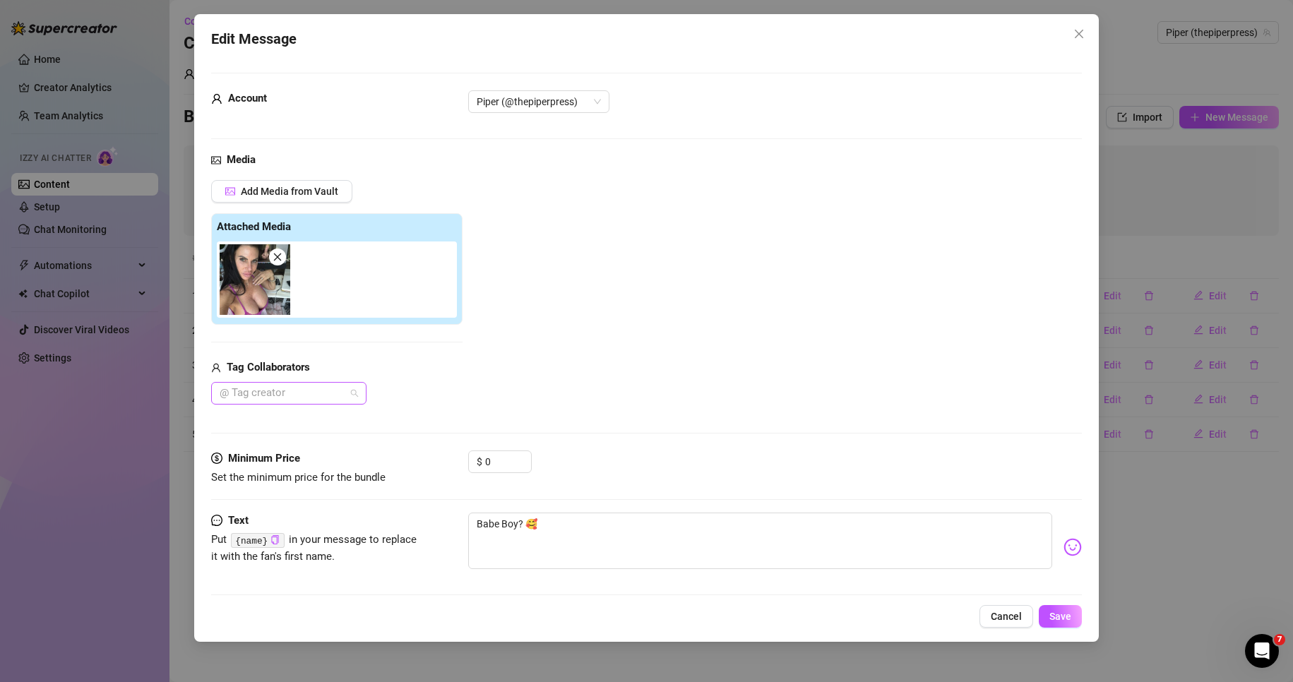
click at [349, 391] on div "@ Tag creator" at bounding box center [288, 393] width 155 height 23
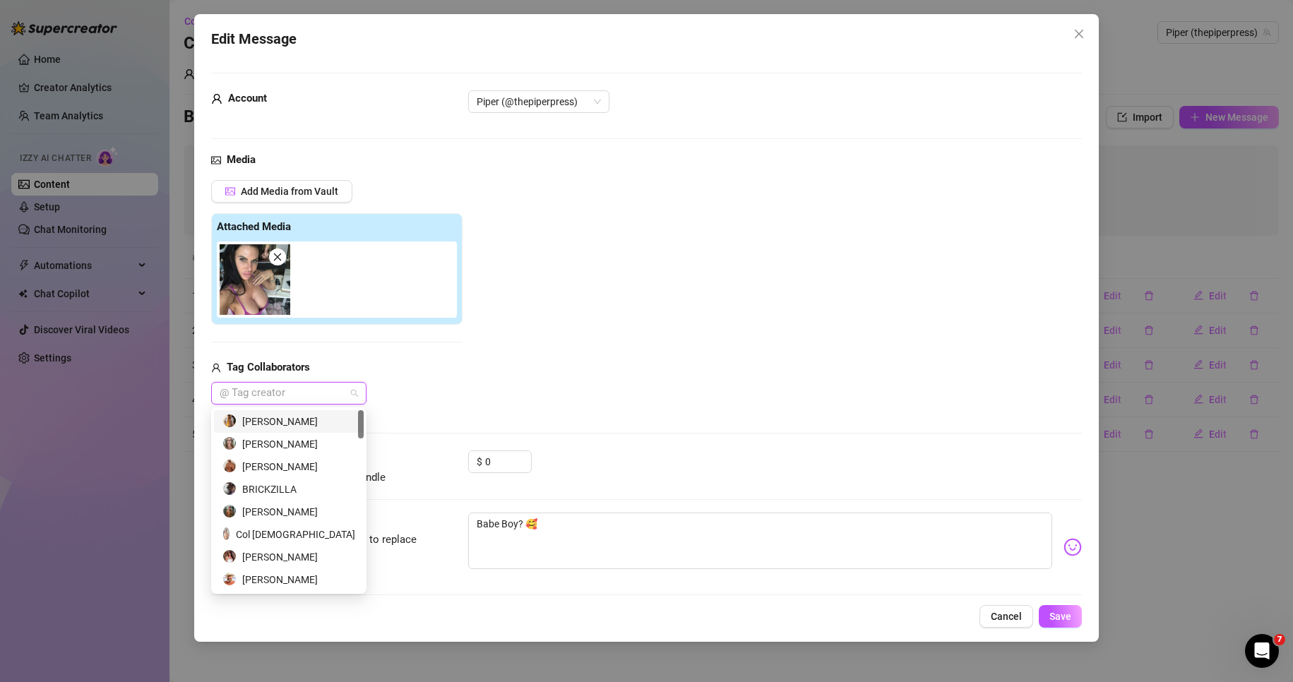
click at [310, 421] on div "[PERSON_NAME]" at bounding box center [288, 422] width 133 height 16
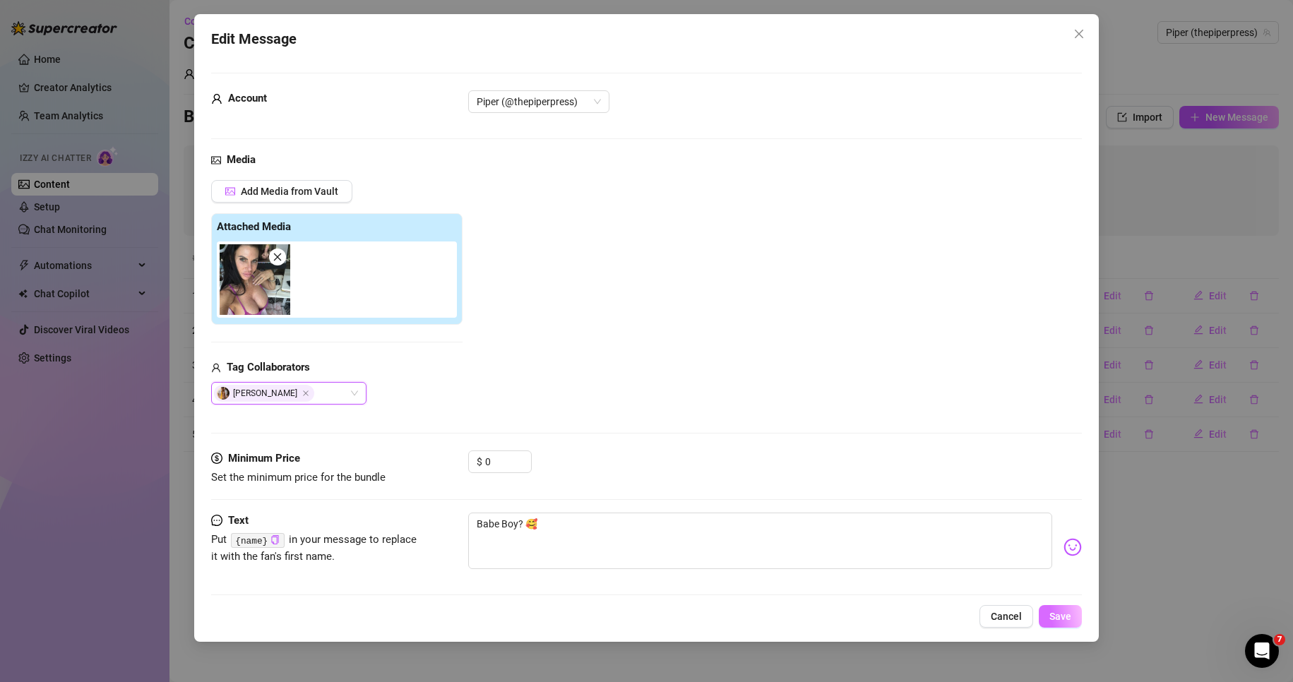
click at [1076, 618] on button "Save" at bounding box center [1060, 616] width 43 height 23
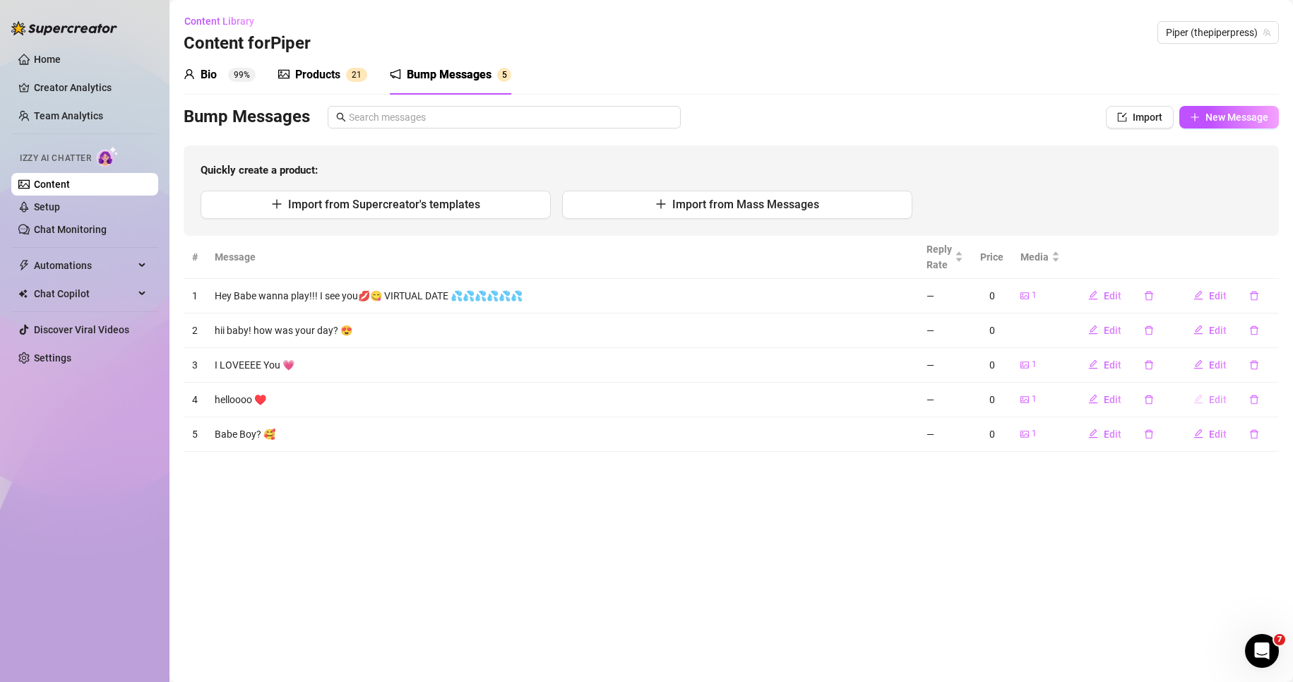
click at [1220, 392] on button "Edit" at bounding box center [1210, 399] width 56 height 23
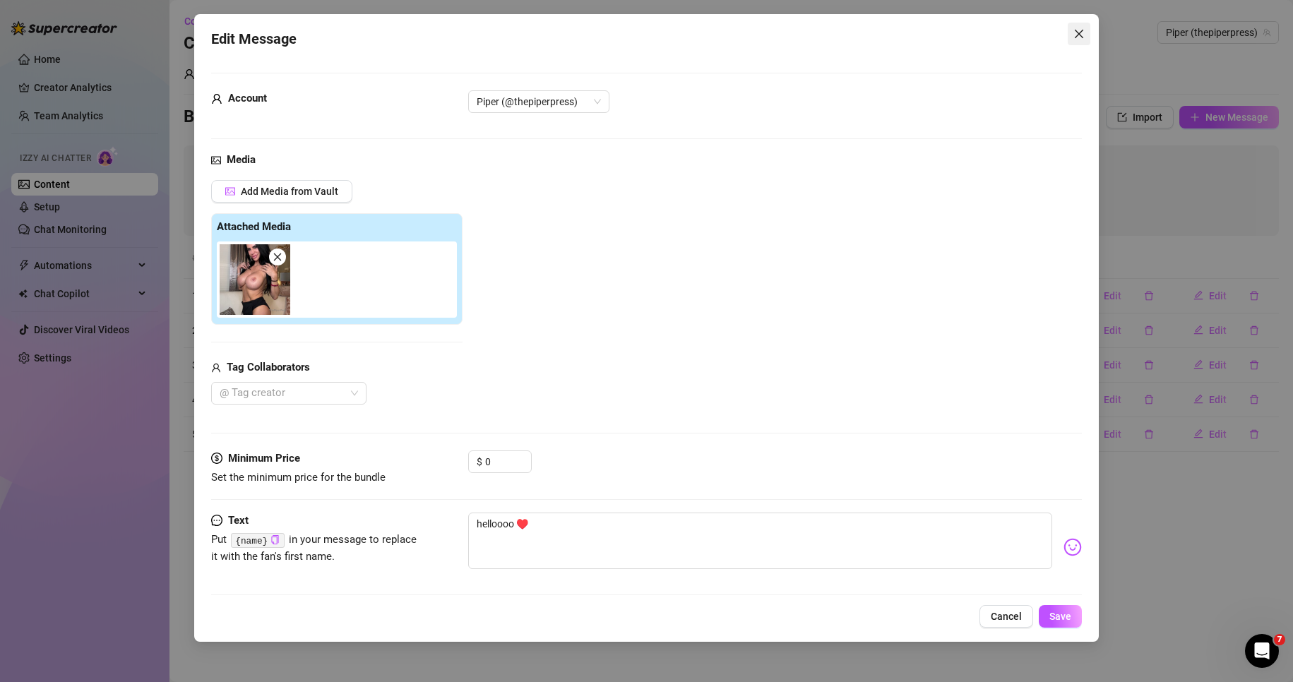
click at [1080, 32] on icon "close" at bounding box center [1079, 33] width 11 height 11
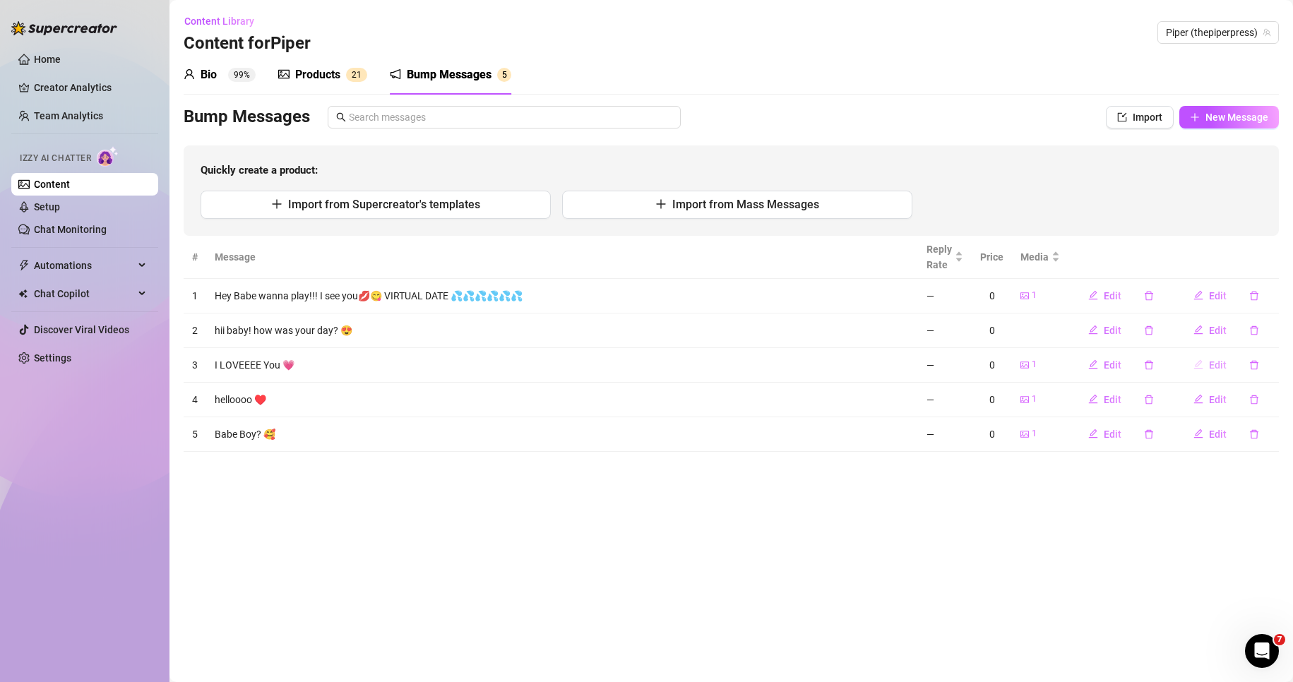
click at [1223, 358] on button "Edit" at bounding box center [1210, 365] width 56 height 23
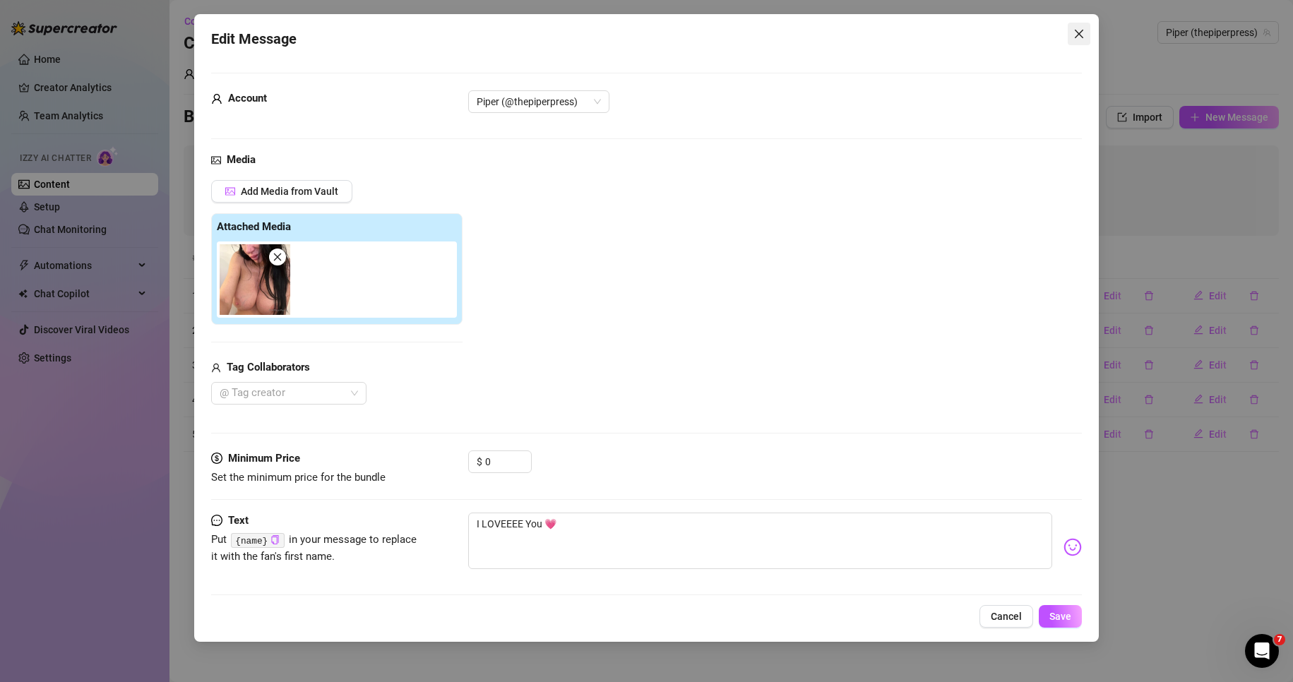
click at [1081, 30] on icon "close" at bounding box center [1079, 33] width 11 height 11
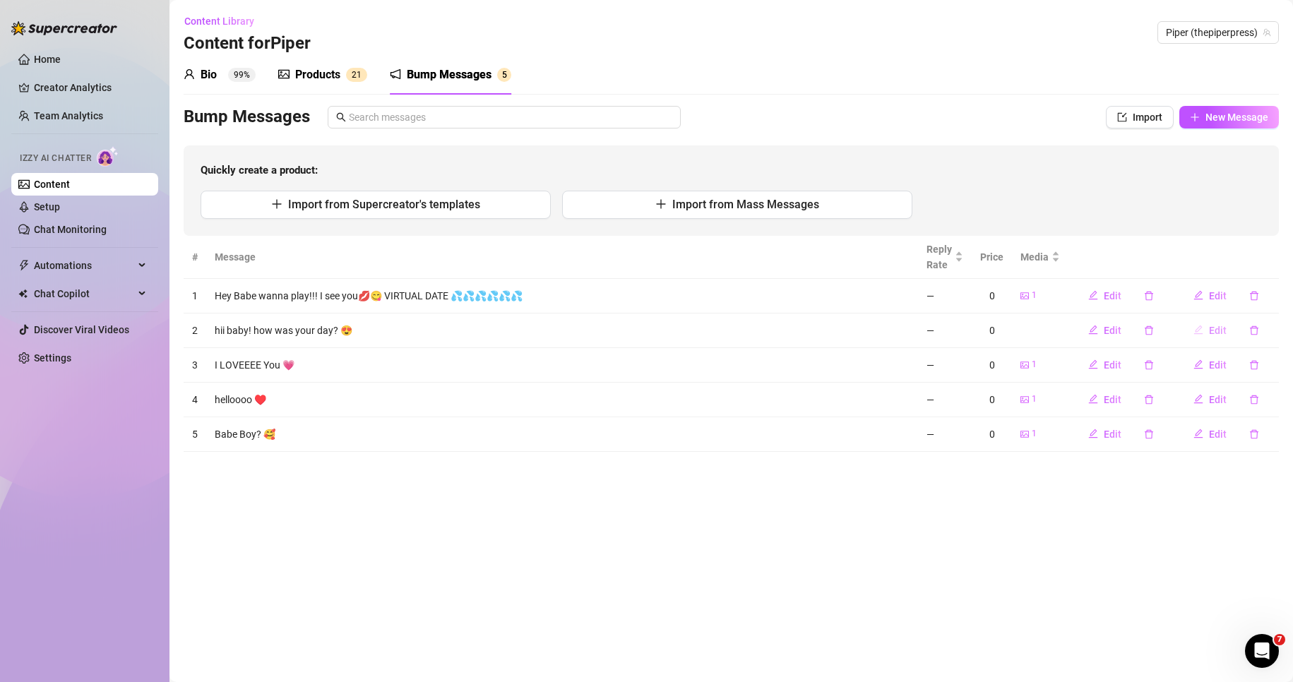
click at [1220, 325] on span "Edit" at bounding box center [1218, 330] width 18 height 11
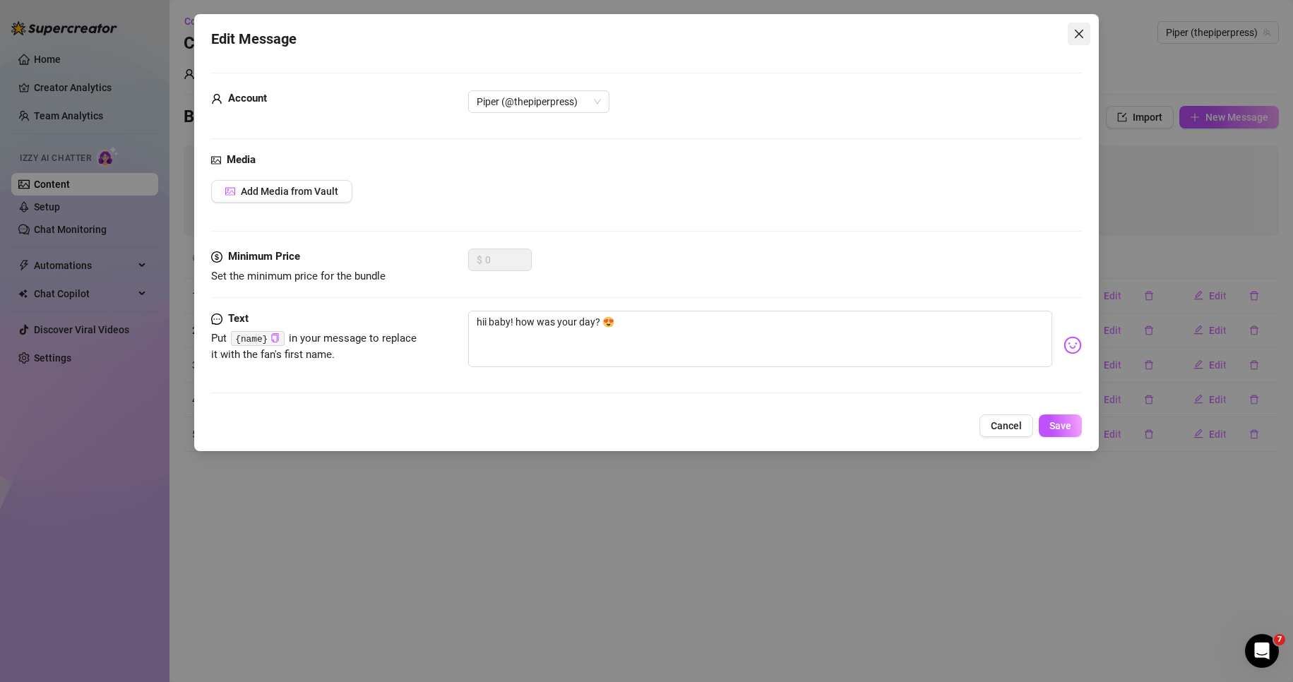
click at [1085, 28] on icon "close" at bounding box center [1079, 33] width 11 height 11
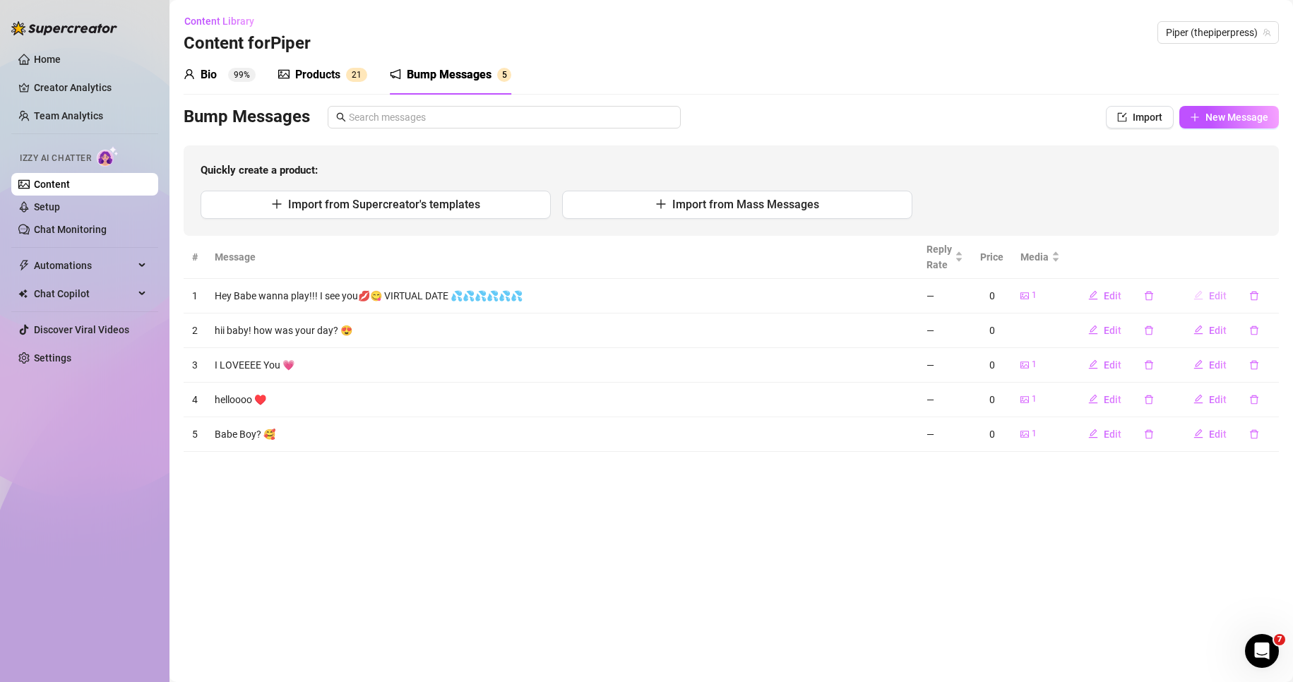
click at [1216, 294] on span "Edit" at bounding box center [1218, 295] width 18 height 11
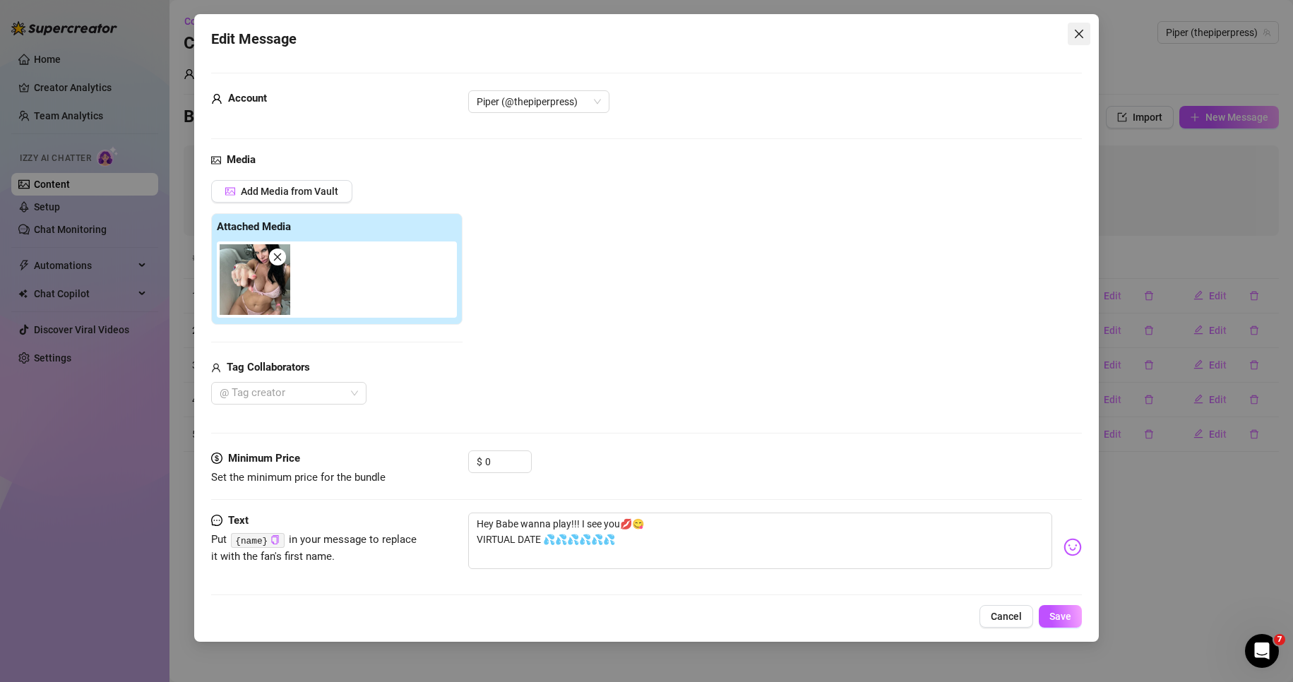
click at [1076, 25] on button "Close" at bounding box center [1079, 34] width 23 height 23
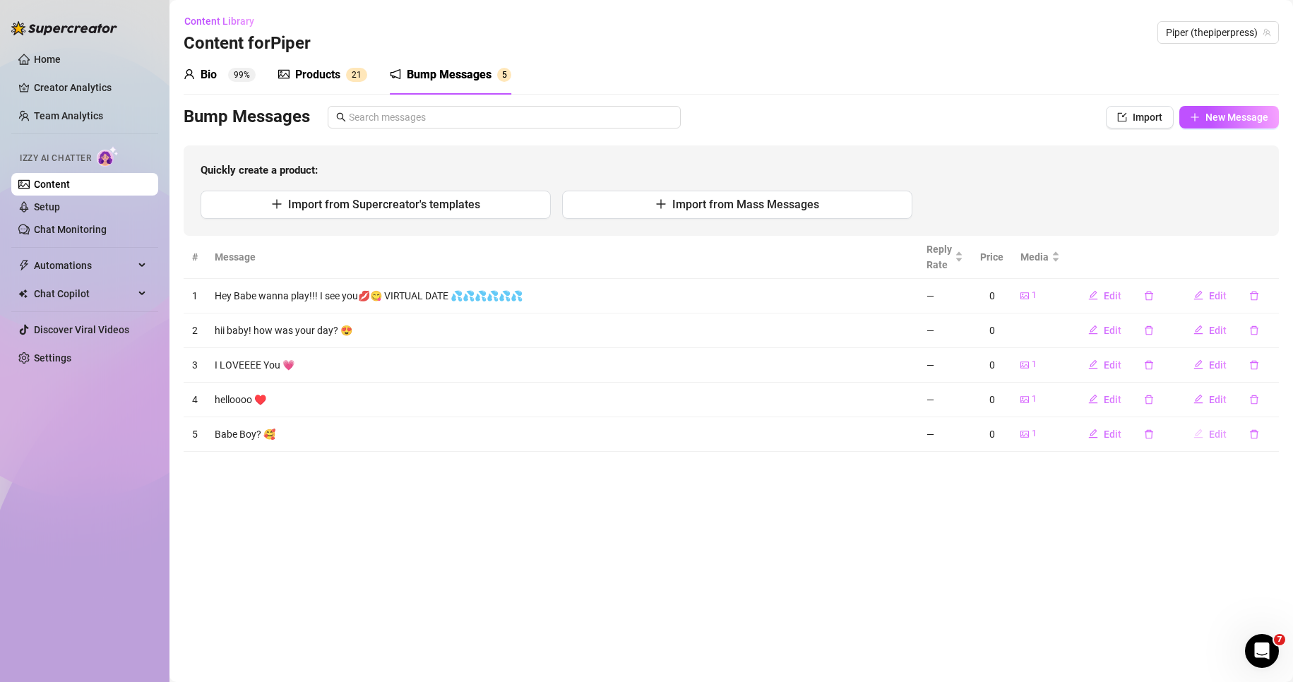
click at [1217, 433] on span "Edit" at bounding box center [1218, 434] width 18 height 11
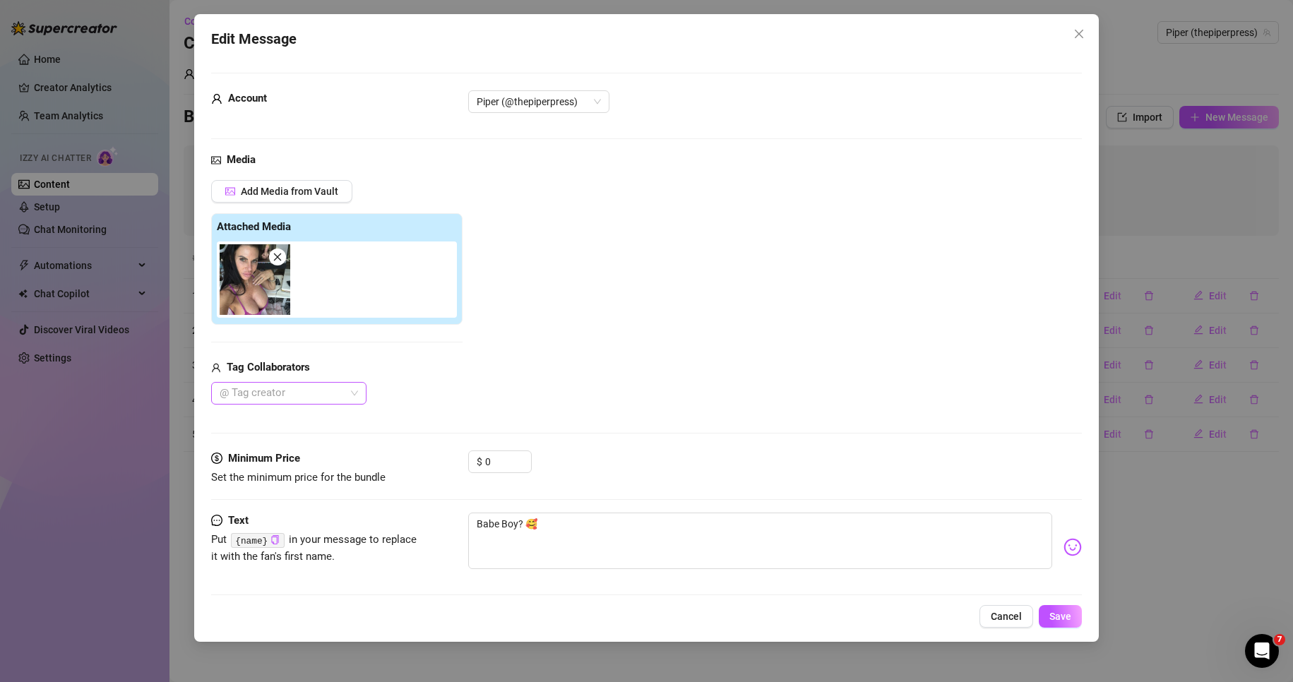
click at [355, 388] on div "@ Tag creator" at bounding box center [288, 393] width 155 height 23
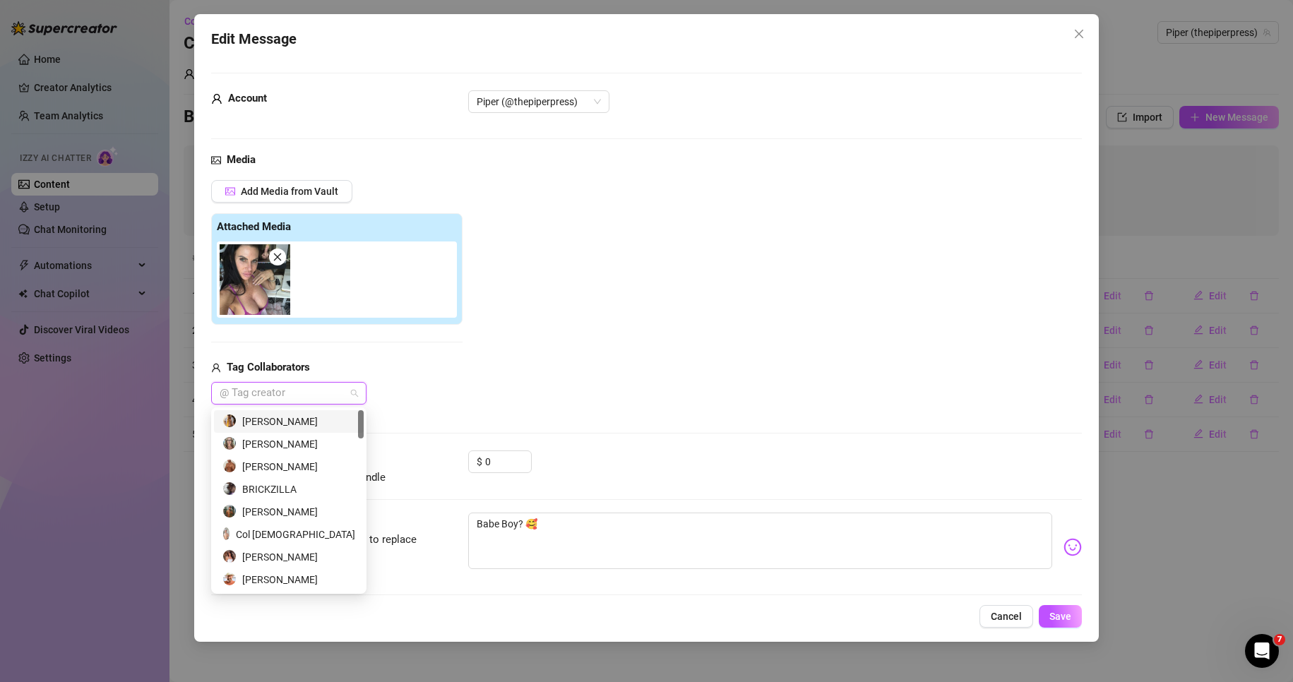
click at [300, 419] on div "[PERSON_NAME]" at bounding box center [288, 422] width 133 height 16
click at [487, 390] on div "Add Media from Vault Attached Media Tag Collaborators [PERSON_NAME]" at bounding box center [647, 292] width 872 height 225
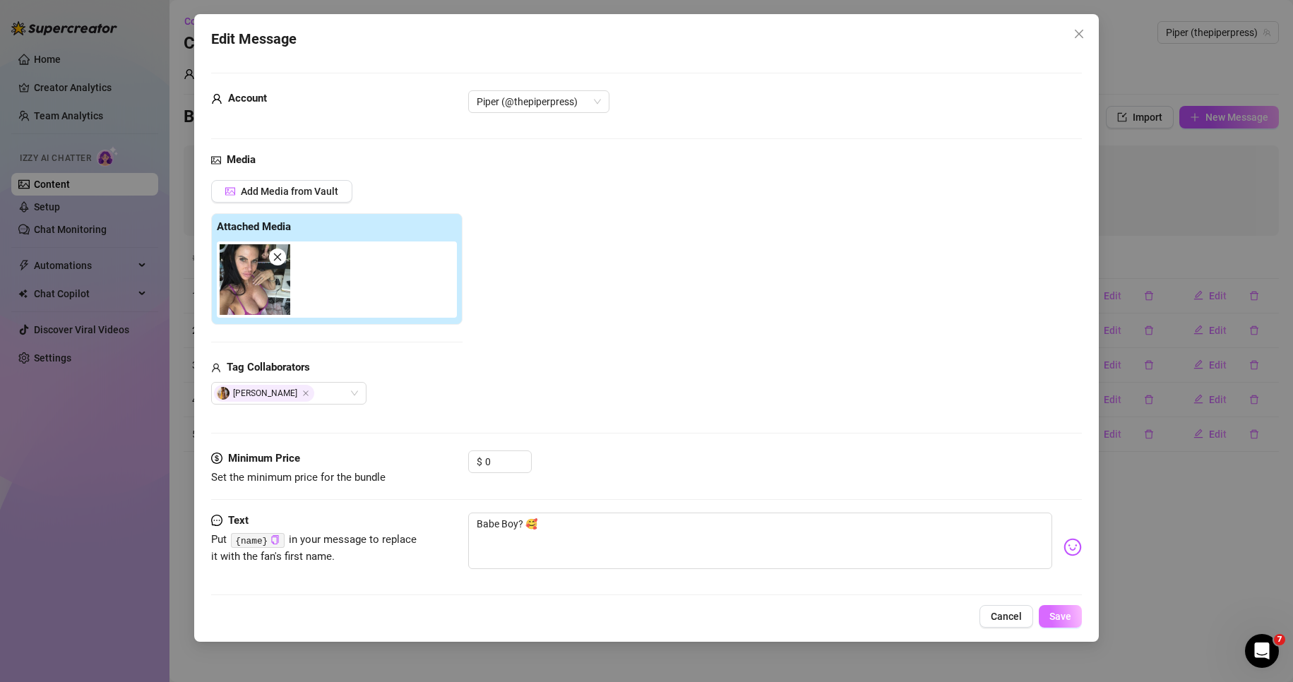
click at [1059, 610] on button "Save" at bounding box center [1060, 616] width 43 height 23
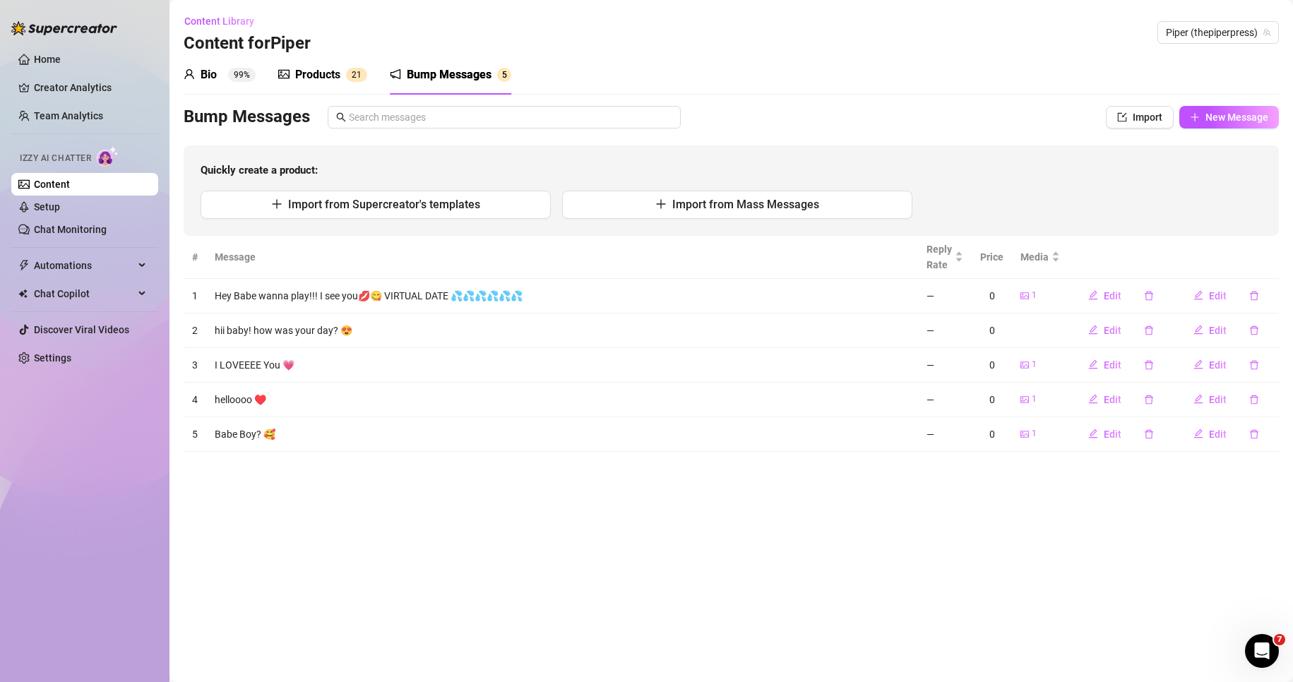
click at [319, 72] on div "Products" at bounding box center [317, 74] width 45 height 17
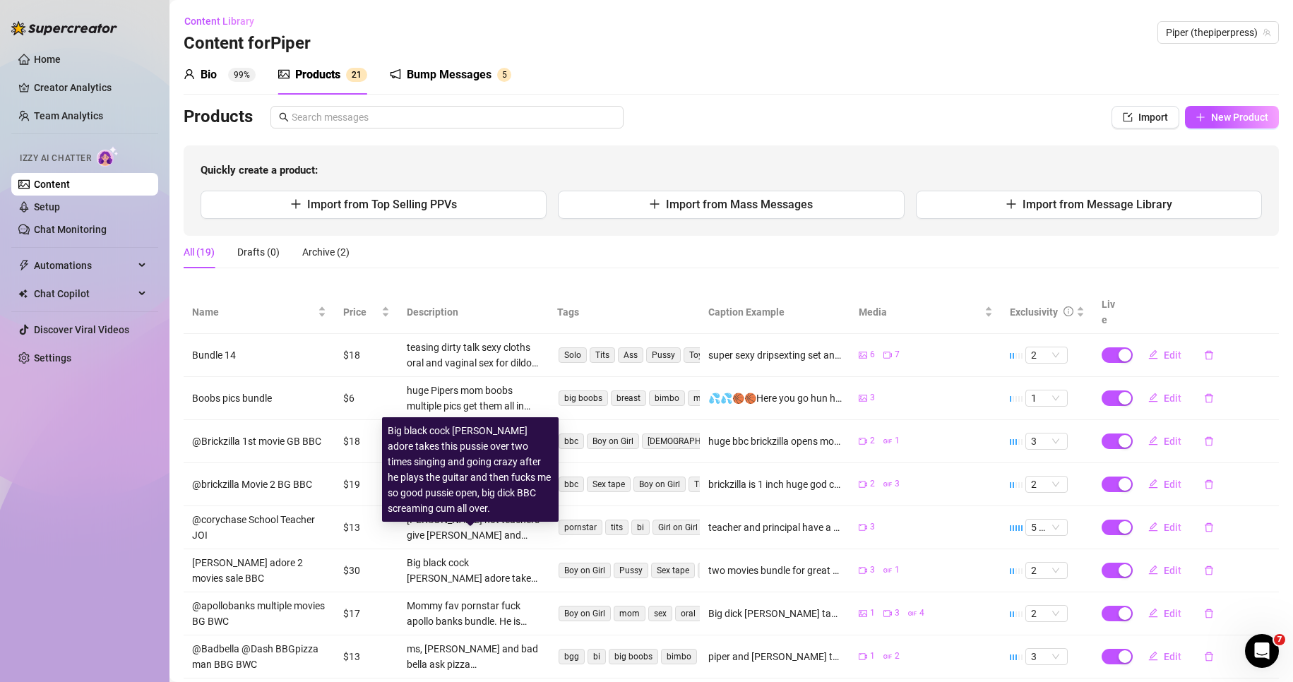
scroll to position [106, 0]
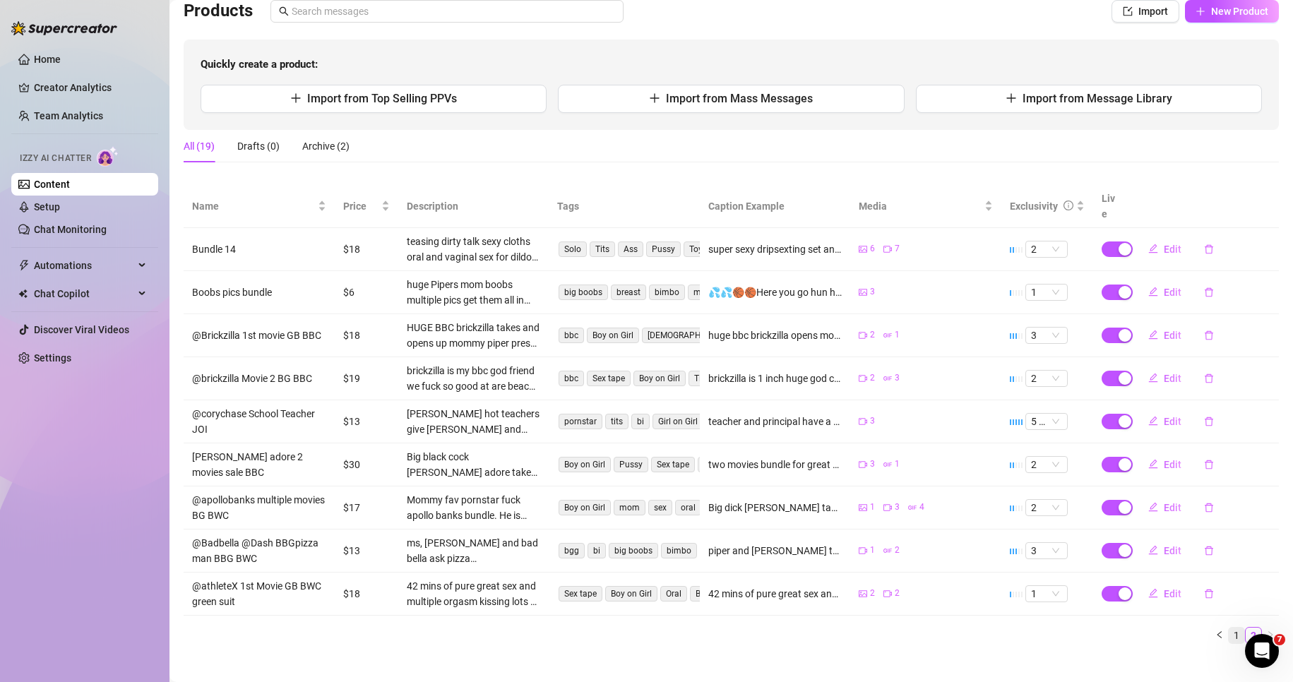
click at [1229, 628] on link "1" at bounding box center [1237, 636] width 16 height 16
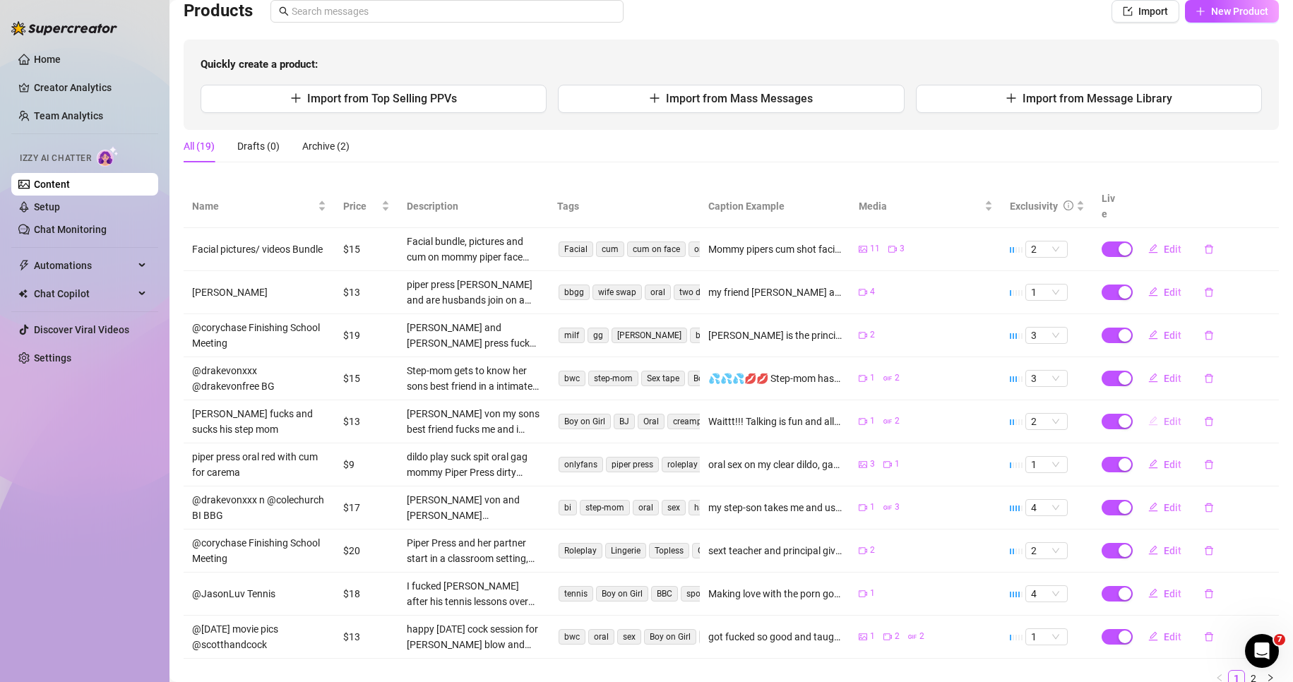
click at [1164, 416] on span "Edit" at bounding box center [1173, 421] width 18 height 11
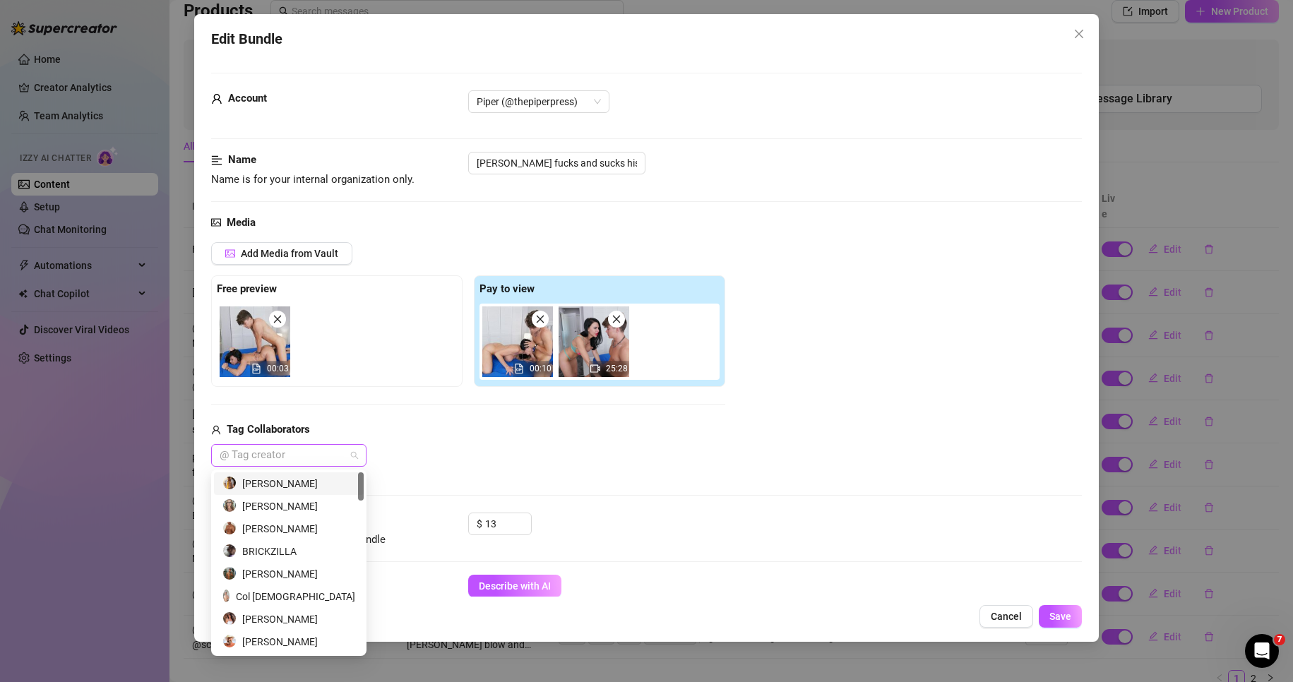
click at [347, 453] on div at bounding box center [281, 456] width 135 height 20
click at [317, 478] on div "[PERSON_NAME]" at bounding box center [288, 484] width 133 height 16
click at [840, 545] on div "$ 13" at bounding box center [775, 530] width 614 height 35
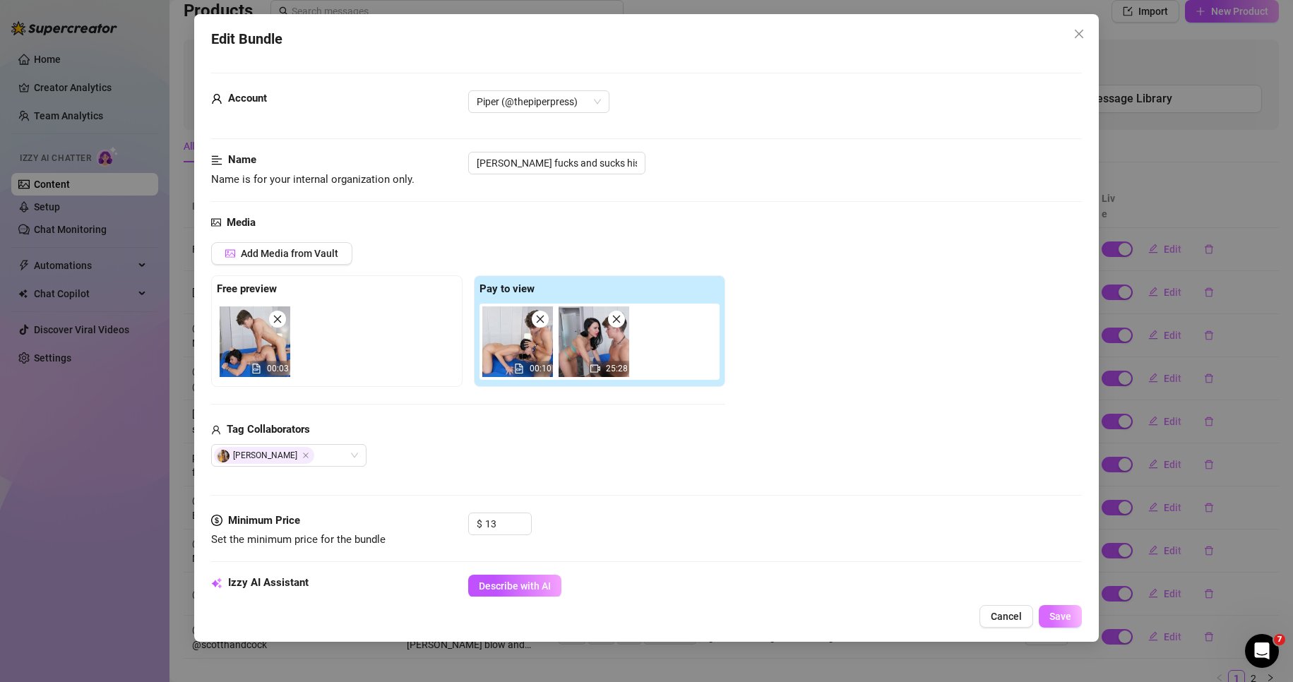
click at [1052, 617] on span "Save" at bounding box center [1061, 616] width 22 height 11
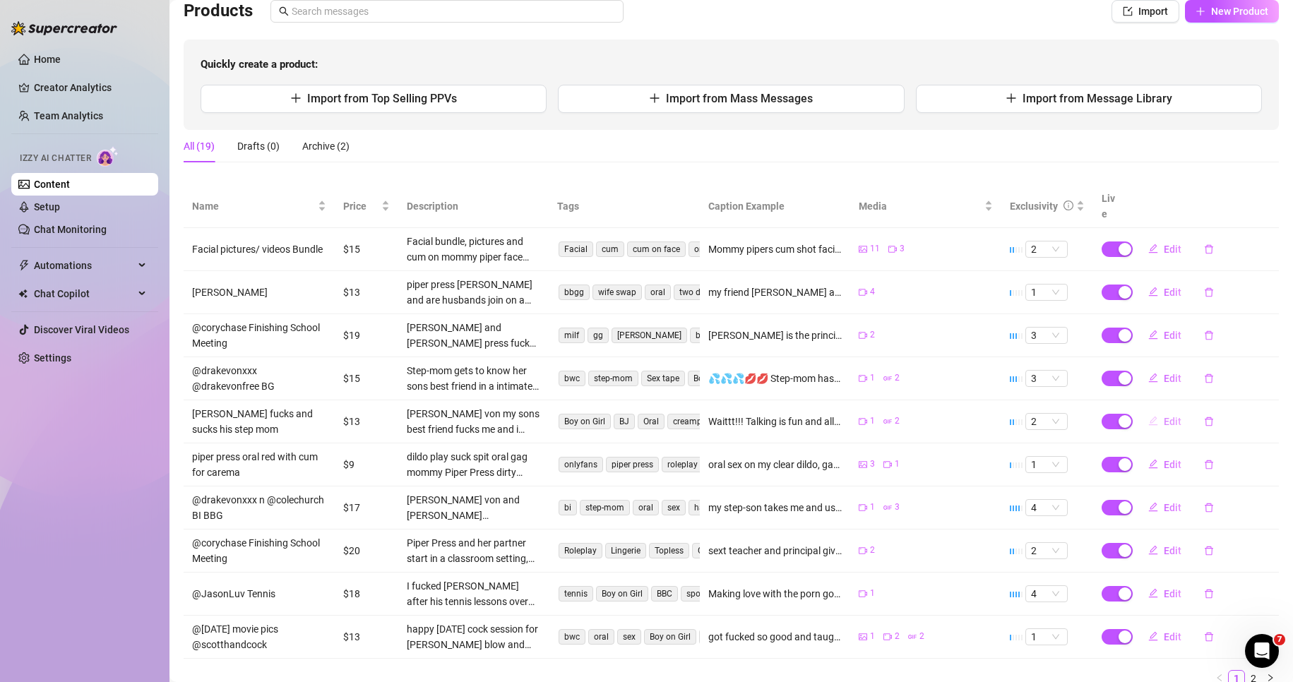
click at [1164, 416] on span "Edit" at bounding box center [1173, 421] width 18 height 11
type textarea "Waittt!!! Talking is fun and all but don’t you wanna see me go crazy with my so…"
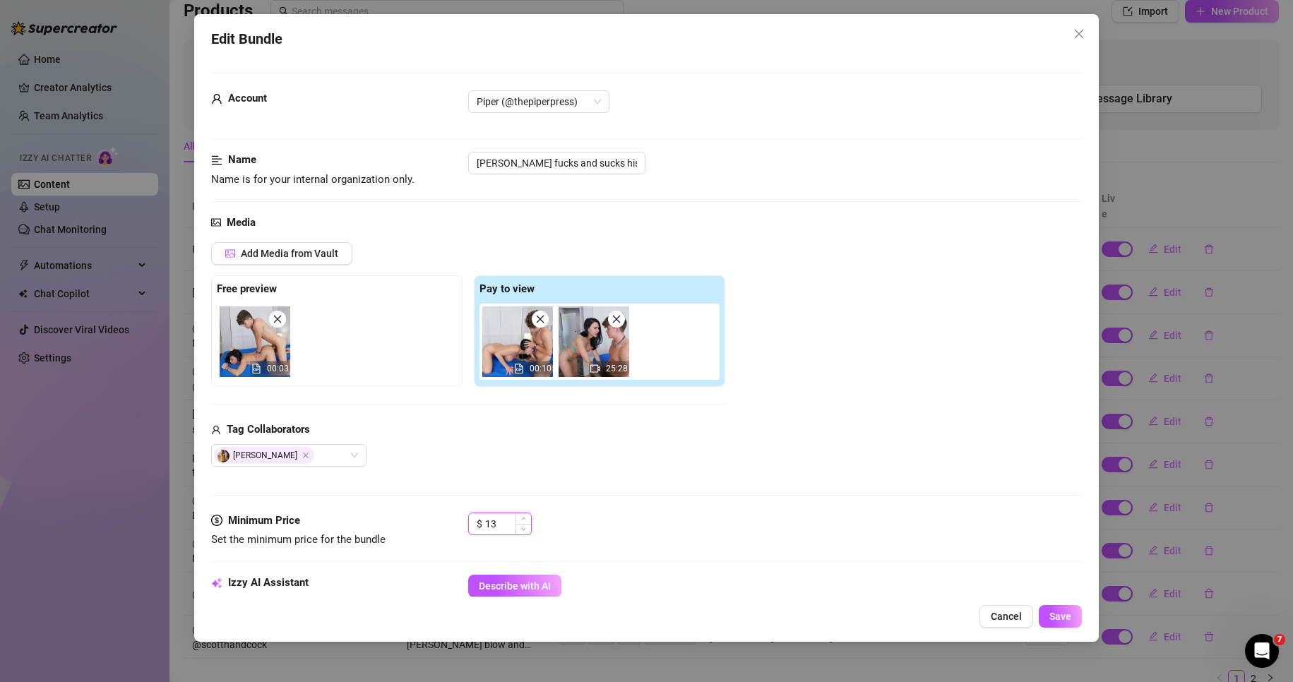
click at [505, 526] on input "13" at bounding box center [508, 523] width 46 height 21
click at [528, 515] on span "Increase Value" at bounding box center [524, 519] width 16 height 13
type input "15"
click at [528, 515] on span "Increase Value" at bounding box center [524, 519] width 16 height 13
click at [1066, 620] on span "Save" at bounding box center [1061, 616] width 22 height 11
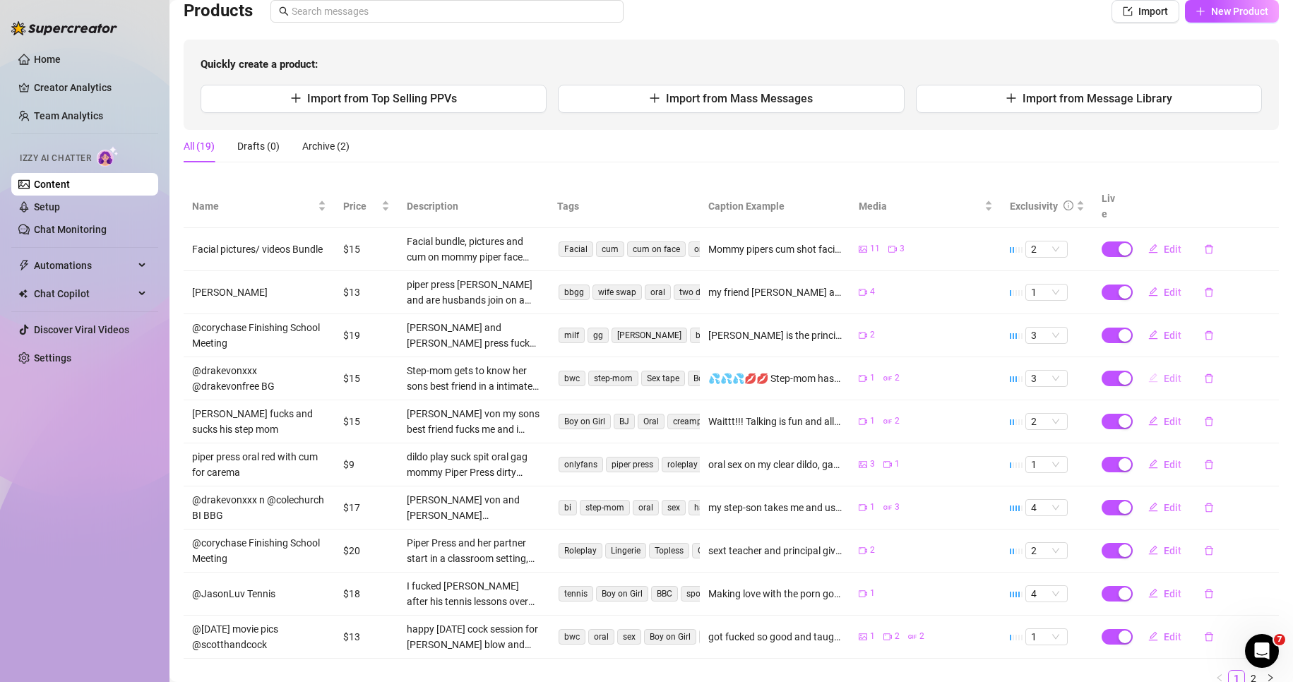
click at [1164, 373] on span "Edit" at bounding box center [1173, 378] width 18 height 11
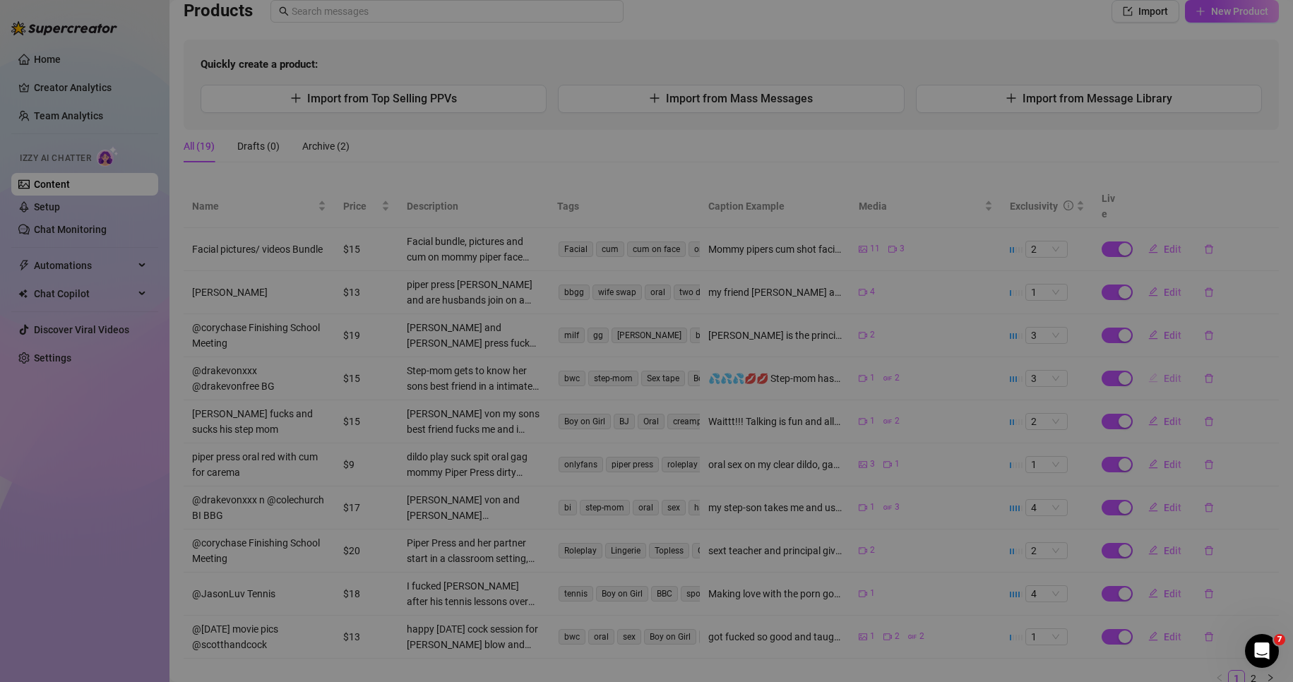
type textarea "💦💦💦💋💋 Step-mom has her way with her sons bff and he rocks my pussie, i ended up…"
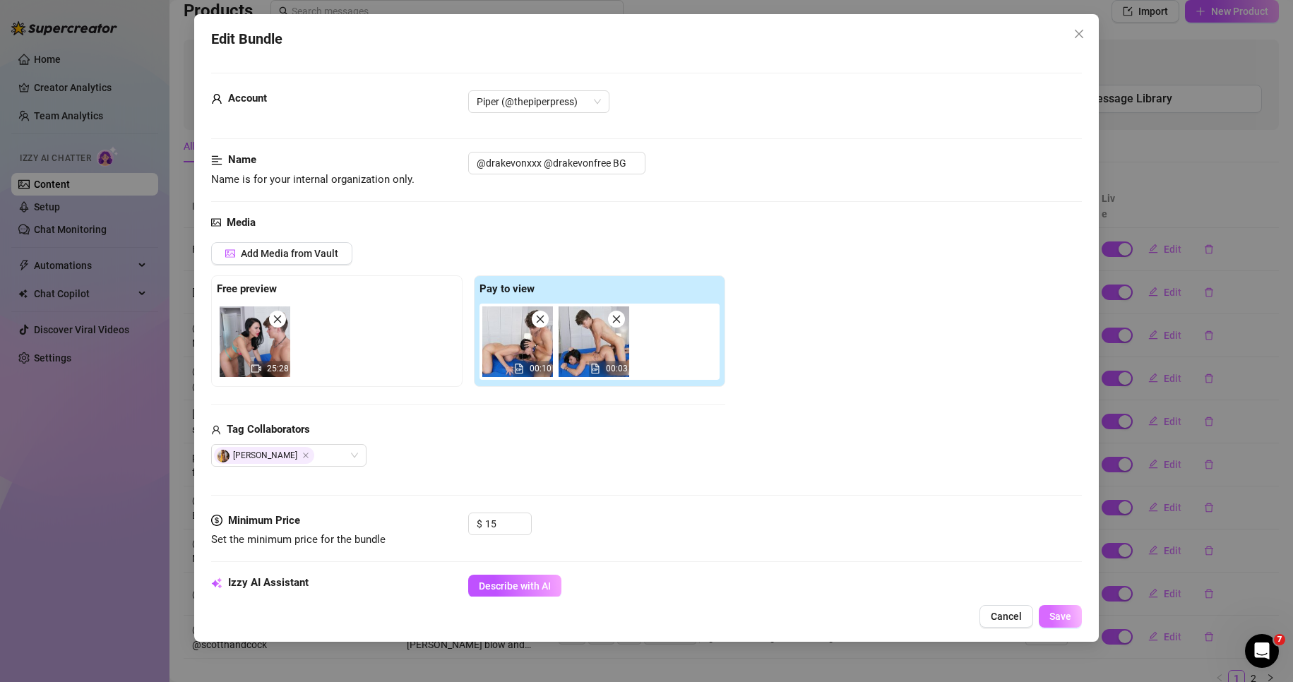
click at [1061, 617] on span "Save" at bounding box center [1061, 616] width 22 height 11
